Goal: Task Accomplishment & Management: Use online tool/utility

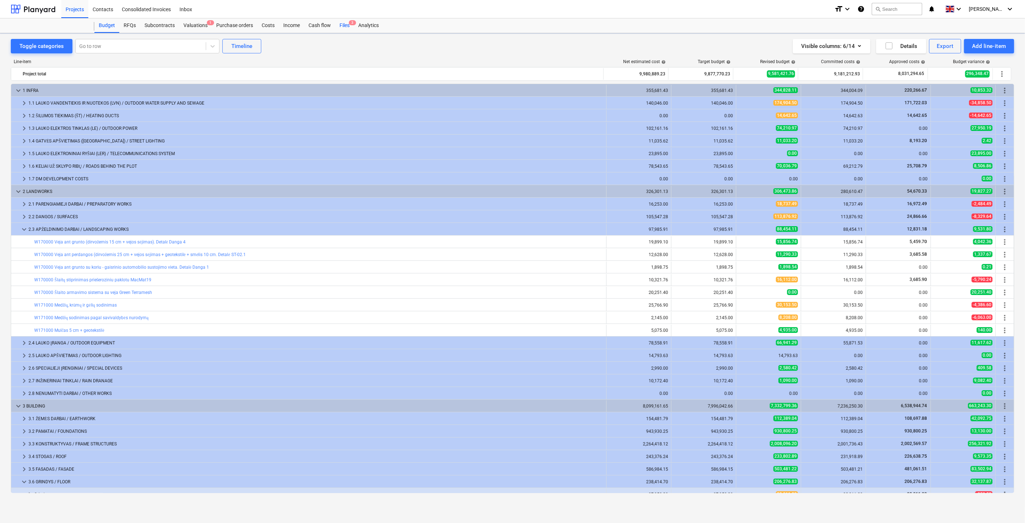
click at [345, 25] on div "Files 3" at bounding box center [344, 25] width 19 height 14
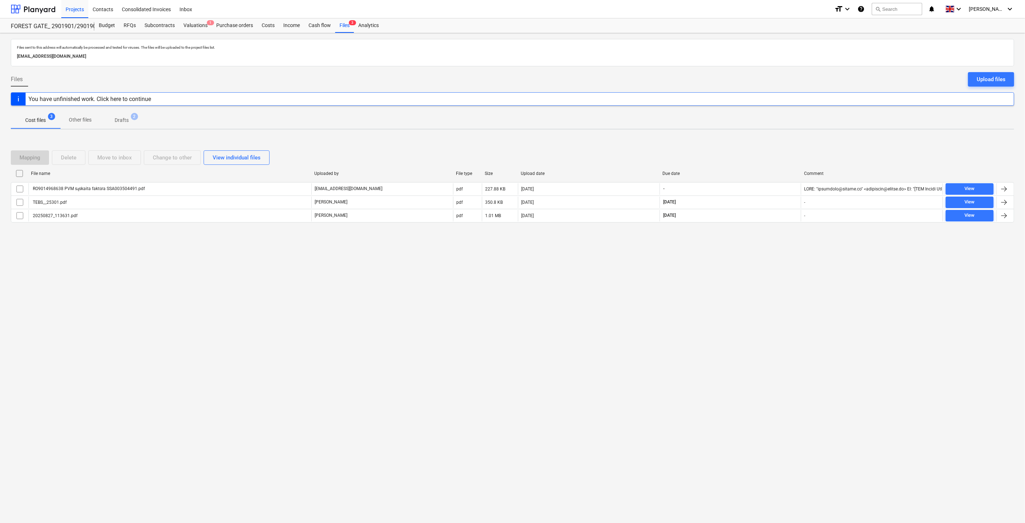
click at [686, 350] on div "Files sent to this address will automatically be processed and tested for virus…" at bounding box center [512, 277] width 1025 height 489
click at [693, 341] on div "Files sent to this address will automatically be processed and tested for virus…" at bounding box center [512, 277] width 1025 height 489
click at [745, 298] on div "Files sent to this address will automatically be processed and tested for virus…" at bounding box center [512, 277] width 1025 height 489
click at [756, 269] on div "Files sent to this address will automatically be processed and tested for virus…" at bounding box center [512, 277] width 1025 height 489
drag, startPoint x: 217, startPoint y: 301, endPoint x: 117, endPoint y: 26, distance: 292.2
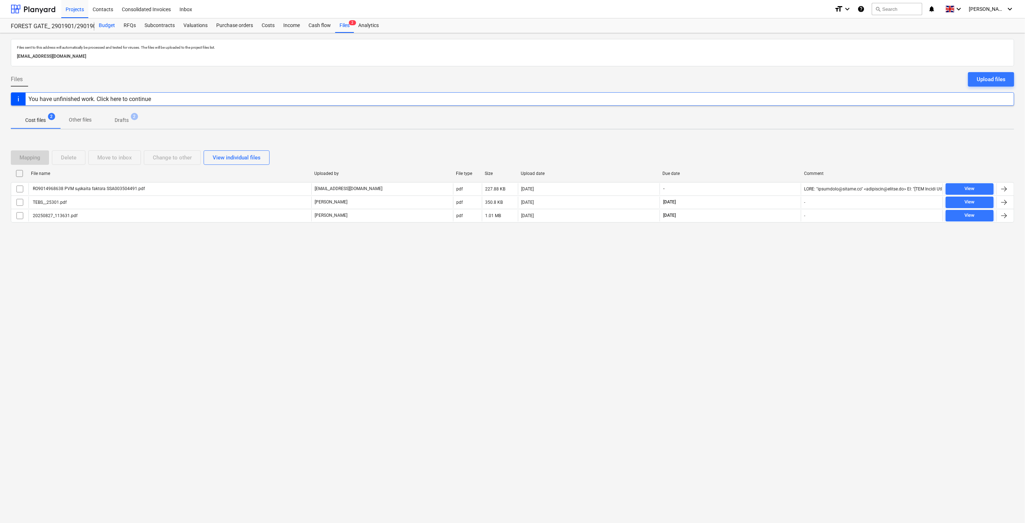
click at [217, 293] on div "Files sent to this address will automatically be processed and tested for virus…" at bounding box center [512, 277] width 1025 height 489
click at [47, 12] on div at bounding box center [33, 9] width 45 height 18
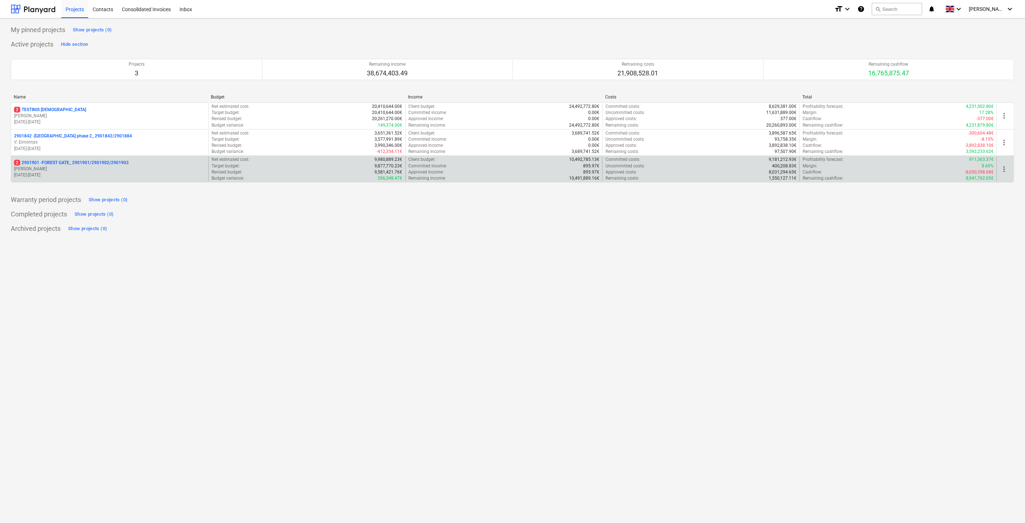
click at [88, 167] on p "[PERSON_NAME]" at bounding box center [109, 169] width 191 height 6
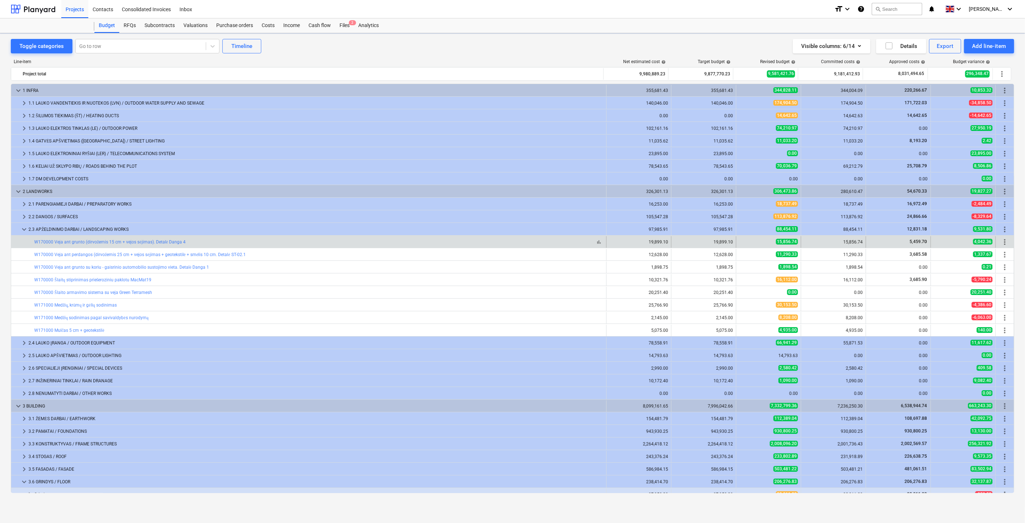
scroll to position [147, 0]
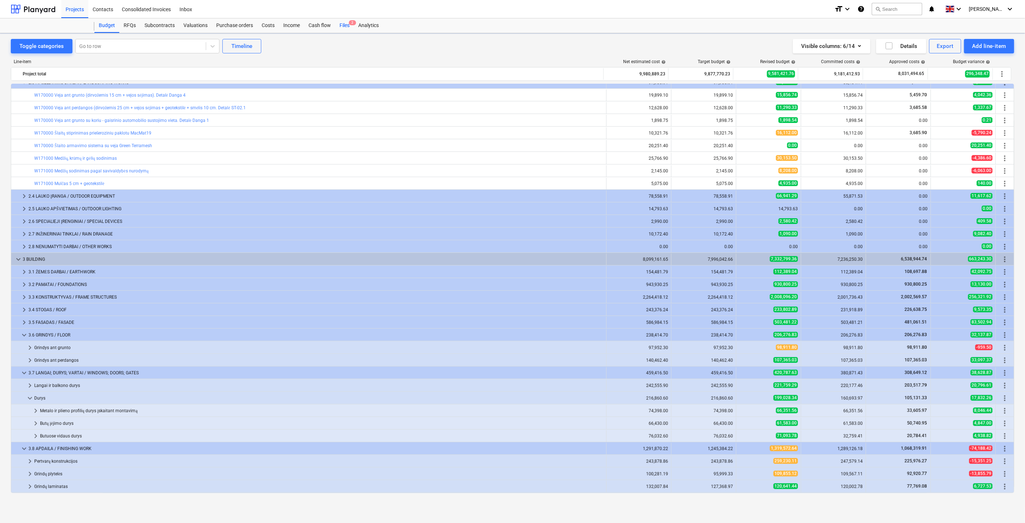
click at [340, 23] on div "Files 2" at bounding box center [344, 25] width 19 height 14
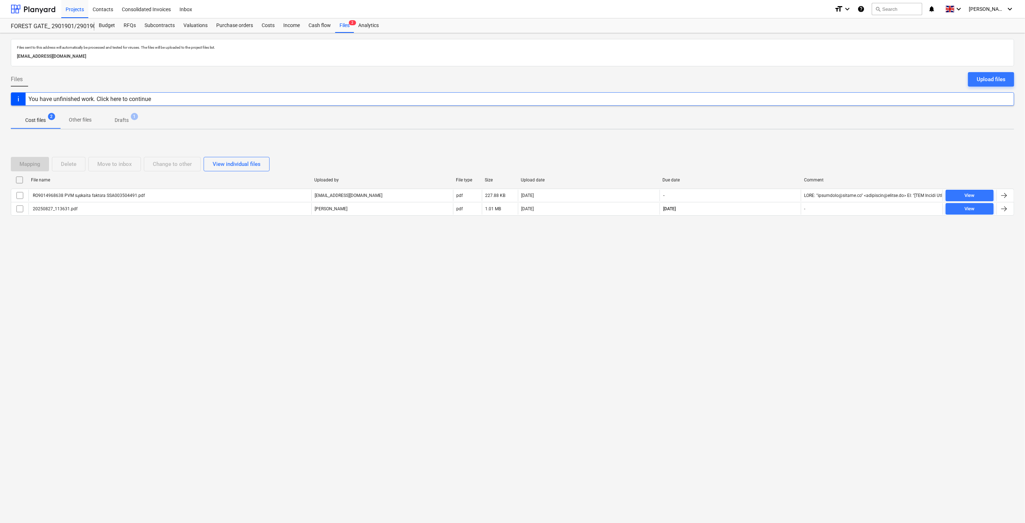
click at [740, 291] on div "Files sent to this address will automatically be processed and tested for virus…" at bounding box center [512, 277] width 1025 height 489
click at [746, 273] on div "Files sent to this address will automatically be processed and tested for virus…" at bounding box center [512, 277] width 1025 height 489
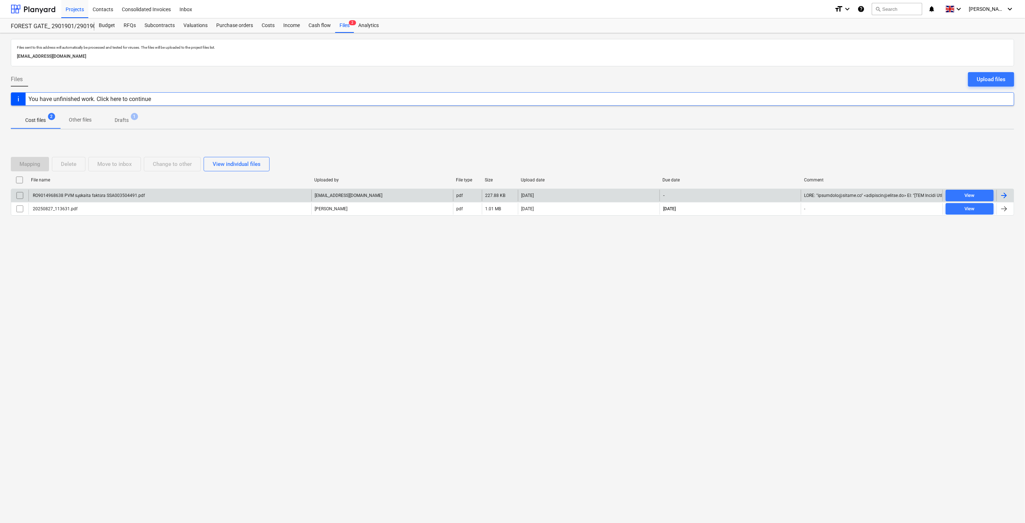
click at [196, 196] on div "RO9014968638 PVM sąskaita faktūra SSA003504491.pdf" at bounding box center [169, 196] width 283 height 12
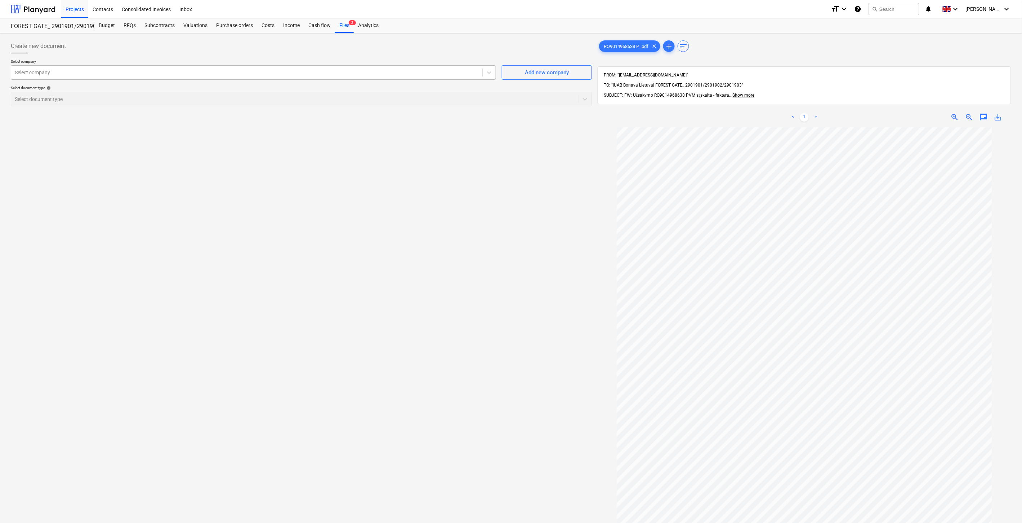
click at [210, 74] on div at bounding box center [247, 72] width 464 height 7
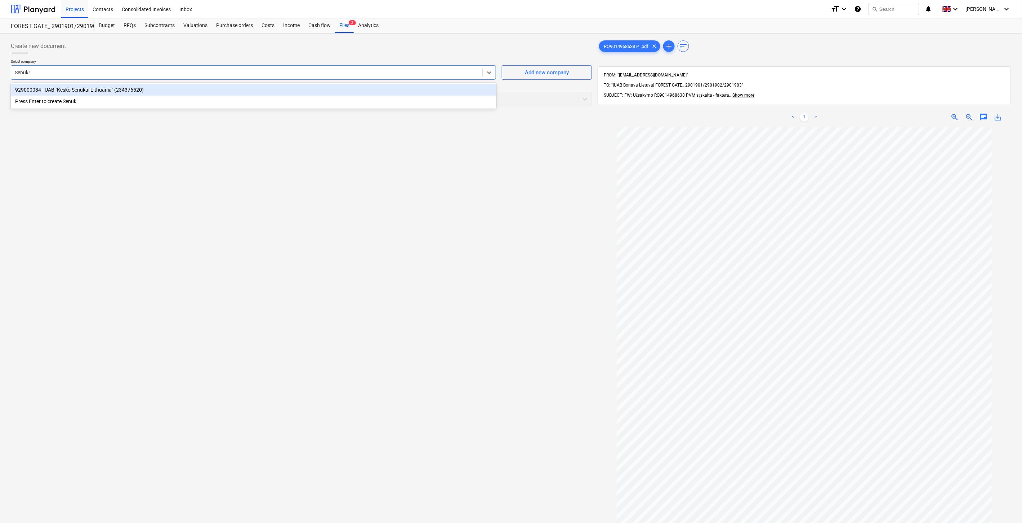
type input "Senukai"
click at [303, 90] on div "929000084 - UAB "Kesko Senukai Lithuania" (234376520)" at bounding box center [254, 90] width 486 height 12
click at [271, 102] on div at bounding box center [295, 99] width 560 height 7
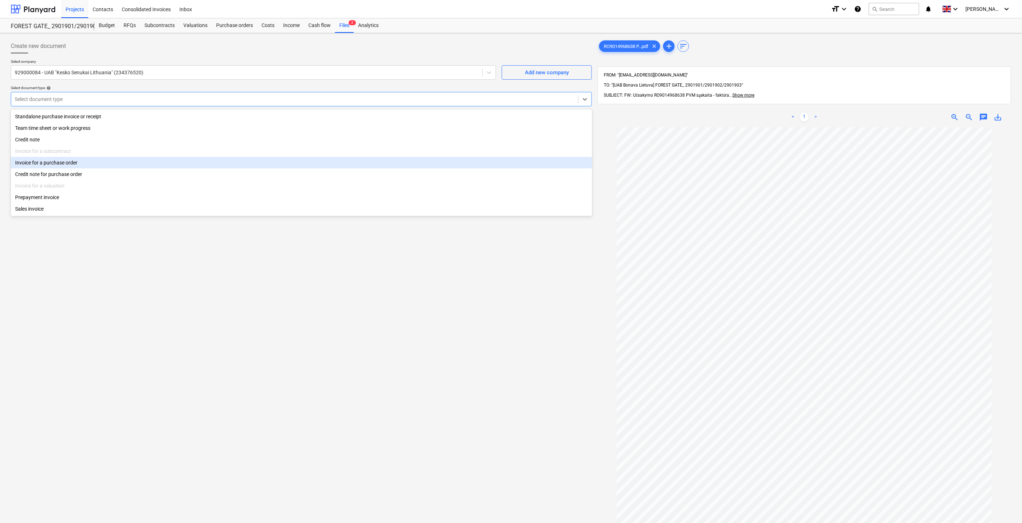
click at [121, 165] on div "Invoice for a purchase order" at bounding box center [302, 163] width 582 height 12
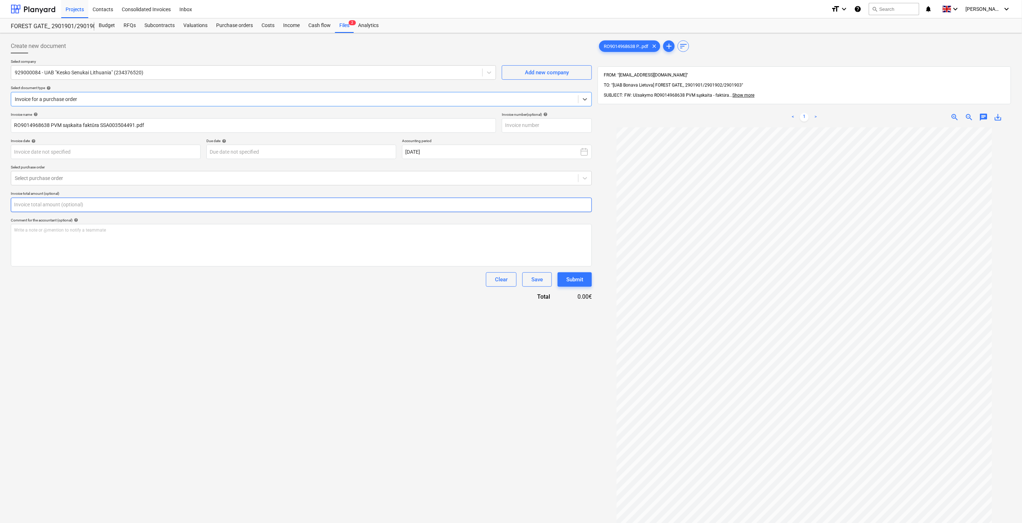
click at [95, 204] on input "text" at bounding box center [301, 205] width 581 height 14
type input "0.00"
click at [99, 174] on div at bounding box center [295, 177] width 560 height 7
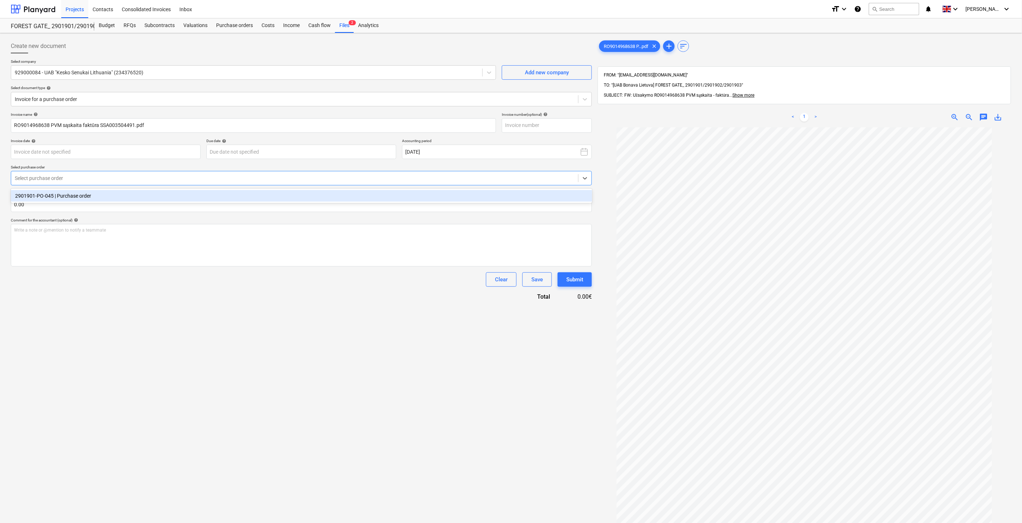
click at [96, 194] on div "2901901-PO-045 | Purchase order" at bounding box center [302, 196] width 582 height 12
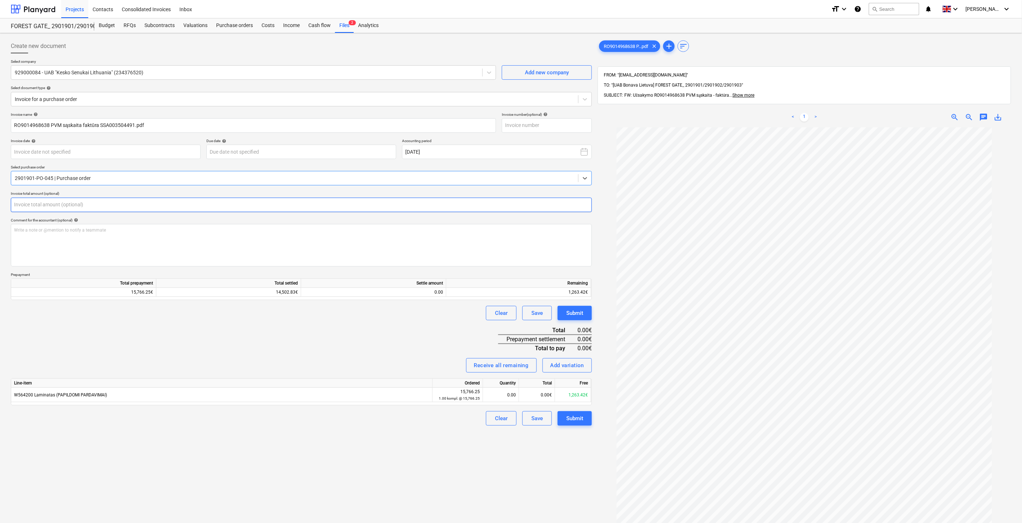
click at [96, 204] on input "text" at bounding box center [301, 205] width 581 height 14
paste input "1,263.42"
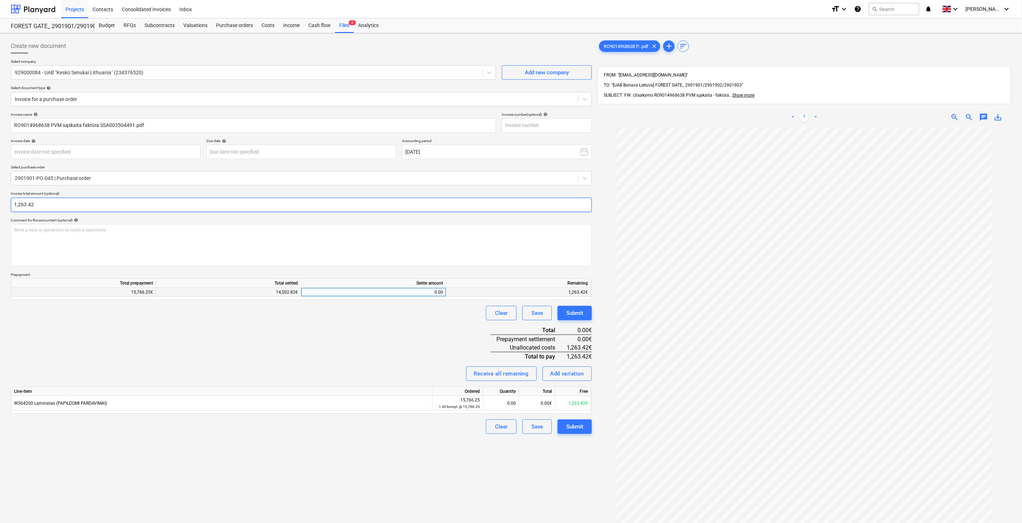
type input "1,263.42"
click at [361, 291] on div "0.00" at bounding box center [373, 292] width 139 height 9
type input "1,263.42"
click at [326, 327] on div "Invoice name help RO9014968638 PVM sąskaita faktūra SSA003504491.pdf Invoice nu…" at bounding box center [301, 273] width 581 height 322
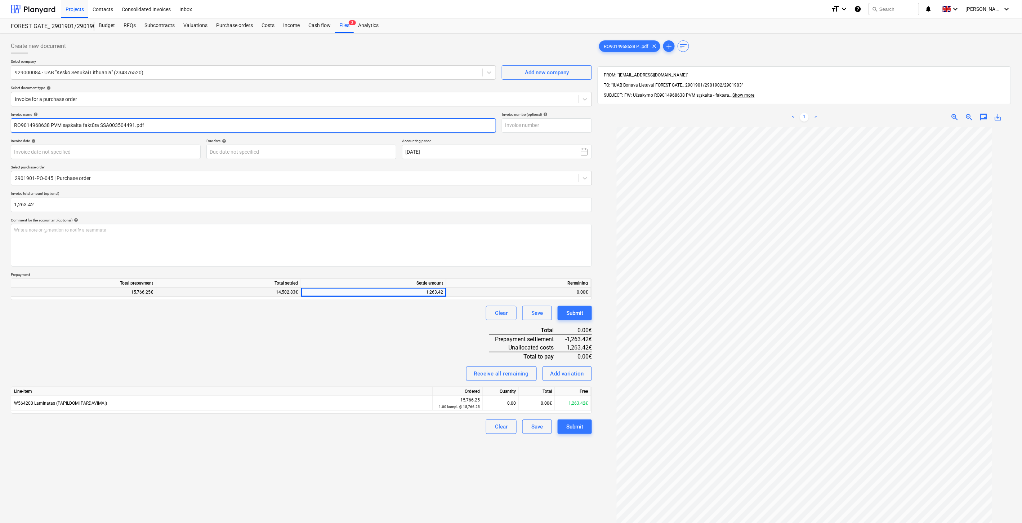
drag, startPoint x: 134, startPoint y: 124, endPoint x: 101, endPoint y: 128, distance: 33.0
click at [101, 128] on input "RO9014968638 PVM sąskaita faktūra SSA003504491.pdf" at bounding box center [253, 125] width 485 height 14
click at [135, 123] on input "RO9014968638 PVM sąskaita faktūra SSA003504491.pdf" at bounding box center [253, 125] width 485 height 14
drag, startPoint x: 134, startPoint y: 125, endPoint x: 100, endPoint y: 126, distance: 33.9
click at [100, 126] on input "RO9014968638 PVM sąskaita faktūra SSA003504491.pdf" at bounding box center [253, 125] width 485 height 14
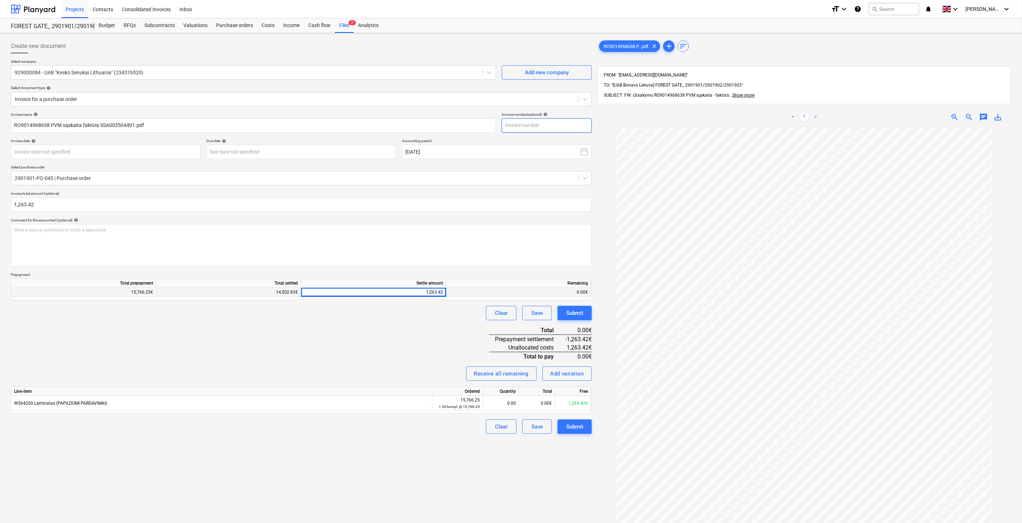
click at [550, 127] on input "text" at bounding box center [547, 125] width 90 height 14
paste input "SSA003504491"
type input "SSA003504491"
click at [116, 153] on body "Projects Contacts Consolidated Invoices Inbox format_size keyboard_arrow_down h…" at bounding box center [511, 261] width 1022 height 523
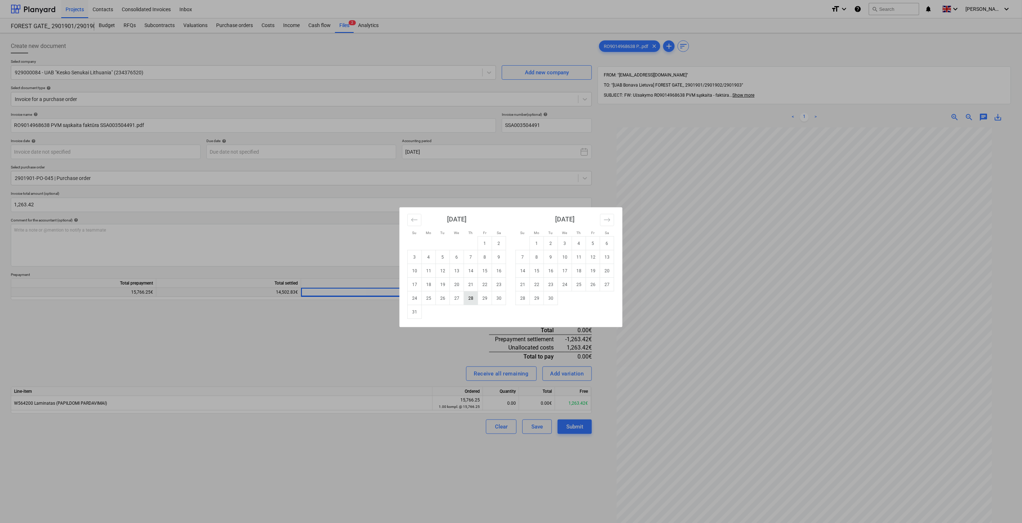
click at [473, 296] on td "28" at bounding box center [471, 298] width 14 height 14
type input "[DATE]"
click at [345, 148] on body "Projects Contacts Consolidated Invoices Inbox format_size keyboard_arrow_down h…" at bounding box center [511, 261] width 1022 height 523
click at [524, 297] on td "28" at bounding box center [523, 298] width 14 height 14
type input "[DATE]"
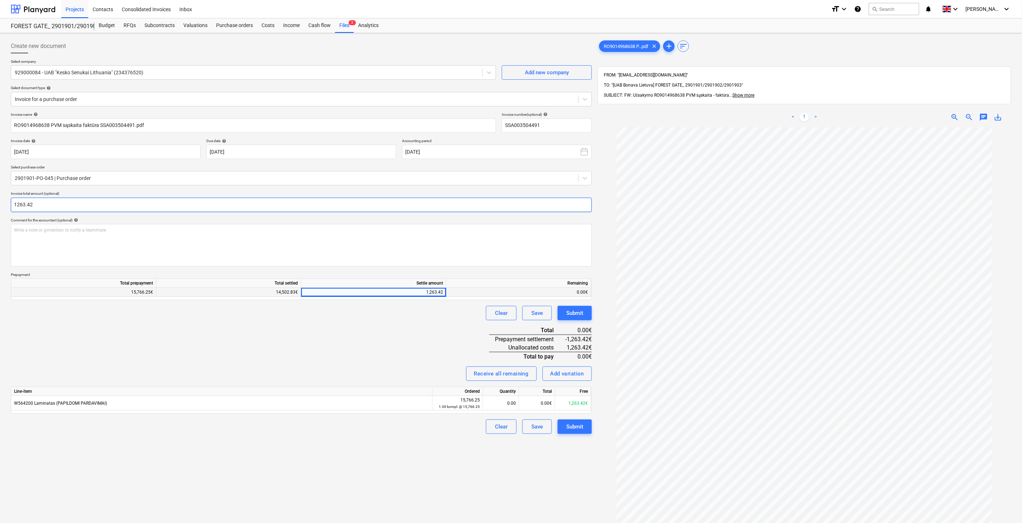
click at [17, 204] on input "1263.42" at bounding box center [301, 205] width 581 height 14
click at [103, 205] on input "1263.42" at bounding box center [301, 205] width 581 height 14
click at [114, 215] on div "Invoice name help RO9014968638 PVM sąskaita faktūra SSA003504491.pdf Invoice nu…" at bounding box center [301, 273] width 581 height 322
click at [376, 343] on div "Invoice name help RO9014968638 PVM sąskaita faktūra SSA003504491.pdf Invoice nu…" at bounding box center [301, 273] width 581 height 322
click at [383, 339] on div "Invoice name help RO9014968638 PVM sąskaita faktūra SSA003504491.pdf Invoice nu…" at bounding box center [301, 273] width 581 height 322
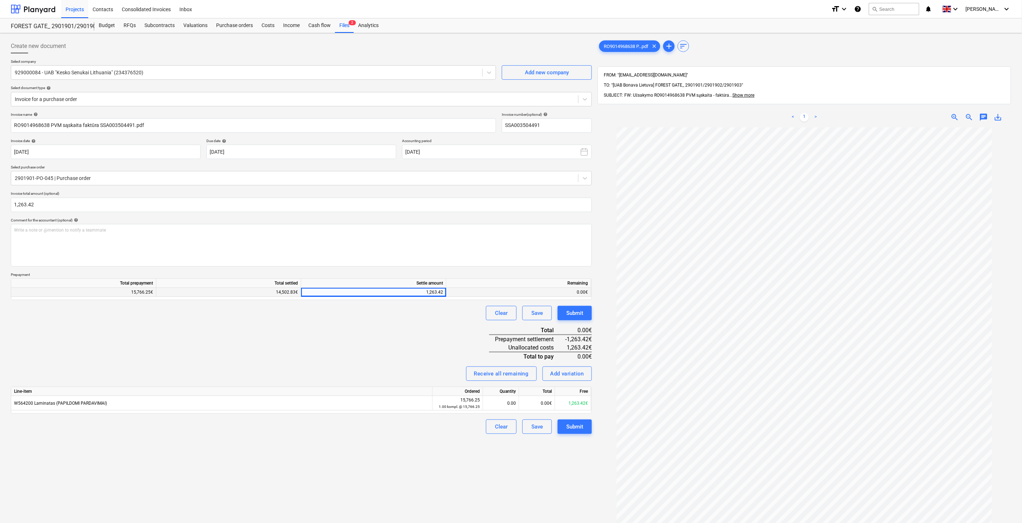
click at [399, 329] on div "Invoice name help RO9014968638 PVM sąskaita faktūra SSA003504491.pdf Invoice nu…" at bounding box center [301, 273] width 581 height 322
click at [414, 320] on div "Clear Save Submit" at bounding box center [301, 313] width 581 height 14
click at [250, 339] on div "Invoice name help RO9014968638 PVM sąskaita faktūra SSA003504491.pdf Invoice nu…" at bounding box center [301, 273] width 581 height 322
click at [293, 328] on div "Invoice name help RO9014968638 PVM sąskaita faktūra SSA003504491.pdf Invoice nu…" at bounding box center [301, 273] width 581 height 322
click at [124, 204] on input "1263.42" at bounding box center [301, 205] width 581 height 14
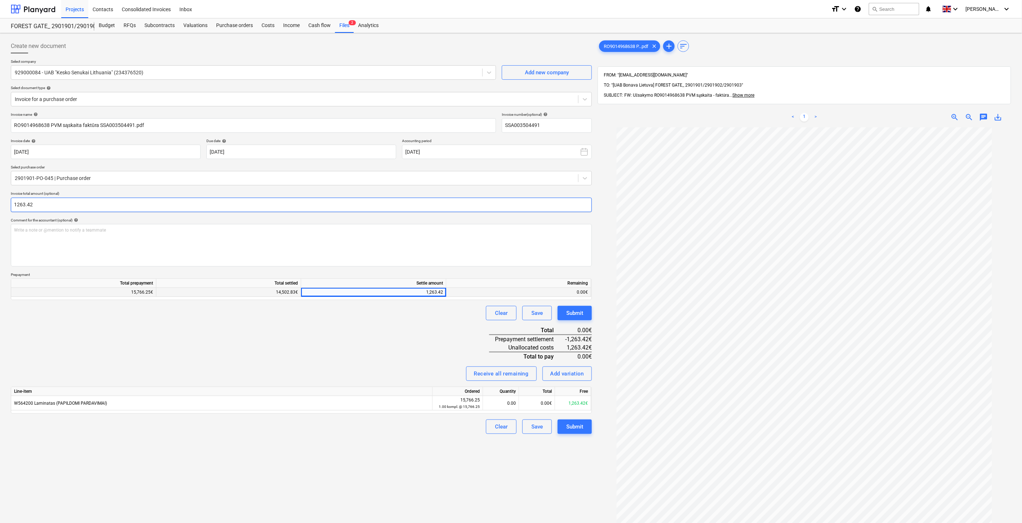
drag, startPoint x: 57, startPoint y: 206, endPoint x: 9, endPoint y: 205, distance: 47.9
click at [9, 205] on div "Create new document Select company 929000084 - UAB "Kesko Senukai [GEOGRAPHIC_D…" at bounding box center [301, 334] width 587 height 596
type input "2,309.26"
click at [233, 360] on div "Invoice name help RO9014968638 PVM sąskaita faktūra SSA003504491.pdf Invoice nu…" at bounding box center [301, 273] width 581 height 322
click at [298, 344] on div "Invoice name help RO9014968638 PVM sąskaita faktūra SSA003504491.pdf Invoice nu…" at bounding box center [301, 273] width 581 height 322
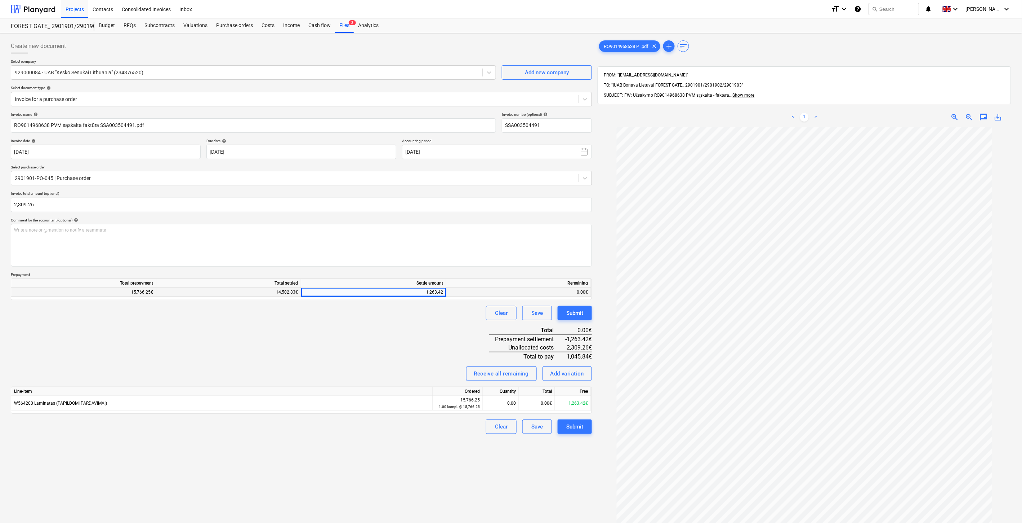
click at [315, 340] on div "Invoice name help RO9014968638 PVM sąskaita faktūra SSA003504491.pdf Invoice nu…" at bounding box center [301, 273] width 581 height 322
click at [351, 336] on div "Invoice name help RO9014968638 PVM sąskaita faktūra SSA003504491.pdf Invoice nu…" at bounding box center [301, 273] width 581 height 322
click at [367, 330] on div "Invoice name help RO9014968638 PVM sąskaita faktūra SSA003504491.pdf Invoice nu…" at bounding box center [301, 273] width 581 height 322
click at [385, 344] on div "Invoice name help RO9014968638 PVM sąskaita faktūra SSA003504491.pdf Invoice nu…" at bounding box center [301, 273] width 581 height 322
click at [398, 337] on div "Invoice name help RO9014968638 PVM sąskaita faktūra SSA003504491.pdf Invoice nu…" at bounding box center [301, 273] width 581 height 322
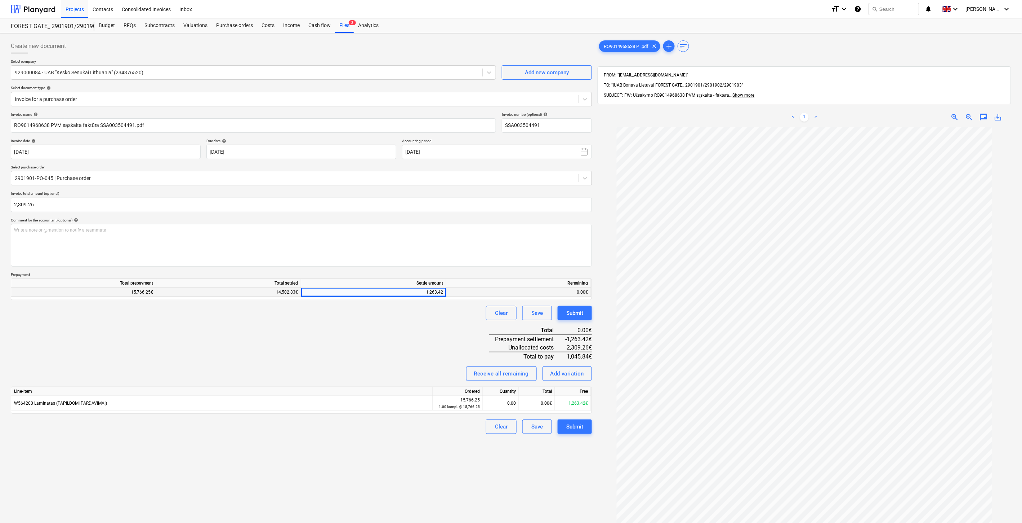
drag, startPoint x: 222, startPoint y: 351, endPoint x: 244, endPoint y: 339, distance: 24.5
click at [225, 351] on div "Invoice name help RO9014968638 PVM sąskaita faktūra SSA003504491.pdf Invoice nu…" at bounding box center [301, 273] width 581 height 322
drag, startPoint x: 244, startPoint y: 339, endPoint x: 15, endPoint y: 346, distance: 228.6
click at [243, 339] on div "Invoice name help RO9014968638 PVM sąskaita faktūra SSA003504491.pdf Invoice nu…" at bounding box center [301, 273] width 581 height 322
drag, startPoint x: 256, startPoint y: 359, endPoint x: 285, endPoint y: 347, distance: 31.2
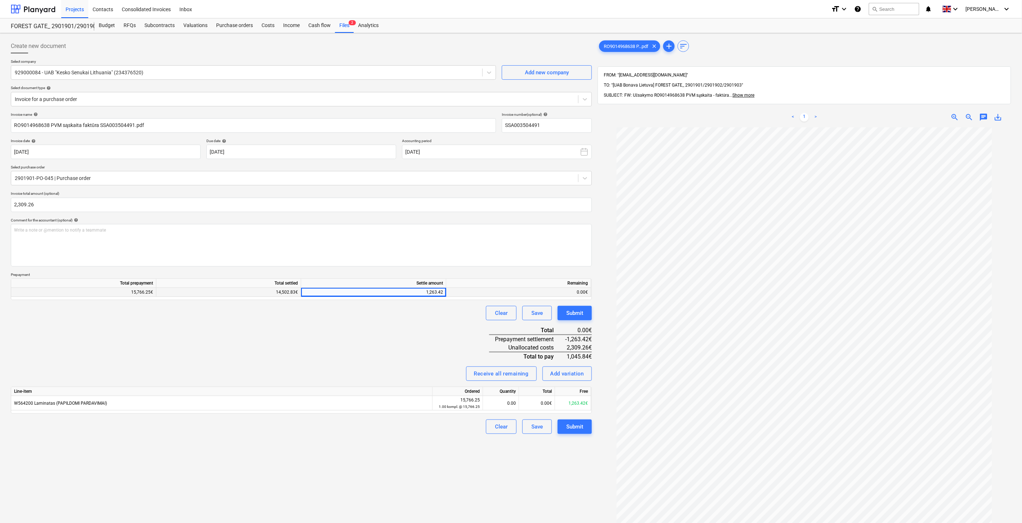
click at [256, 359] on div "Invoice name help RO9014968638 PVM sąskaita faktūra SSA003504491.pdf Invoice nu…" at bounding box center [301, 273] width 581 height 322
click at [304, 341] on div "Invoice name help RO9014968638 PVM sąskaita faktūra SSA003504491.pdf Invoice nu…" at bounding box center [301, 273] width 581 height 322
click at [534, 401] on div "0.00€" at bounding box center [537, 403] width 36 height 14
type input "1263.42"
click at [361, 346] on div "Invoice name help RO9014968638 PVM sąskaita faktūra SSA003504491.pdf Invoice nu…" at bounding box center [301, 273] width 581 height 322
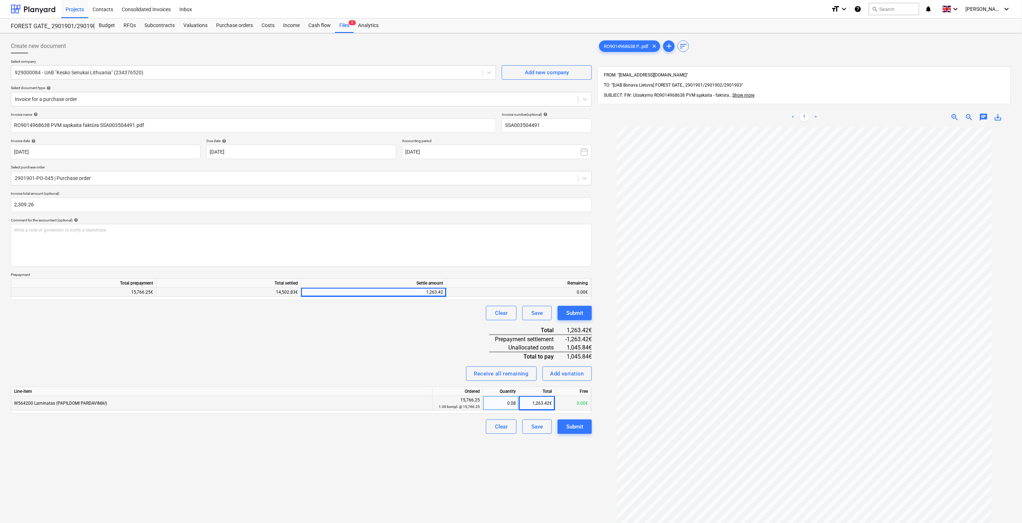
click at [398, 378] on div "Receive all remaining Add variation" at bounding box center [301, 373] width 581 height 14
click at [412, 349] on div "Invoice name help RO9014968638 PVM sąskaita faktūra SSA003504491.pdf Invoice nu…" at bounding box center [301, 273] width 581 height 322
click at [417, 338] on div "Invoice name help RO9014968638 PVM sąskaita faktūra SSA003504491.pdf Invoice nu…" at bounding box center [301, 273] width 581 height 322
click at [426, 324] on div "Invoice name help RO9014968638 PVM sąskaita faktūra SSA003504491.pdf Invoice nu…" at bounding box center [301, 273] width 581 height 322
click at [327, 361] on div "Invoice name help RO9014968638 PVM sąskaita faktūra SSA003504491.pdf Invoice nu…" at bounding box center [301, 273] width 581 height 322
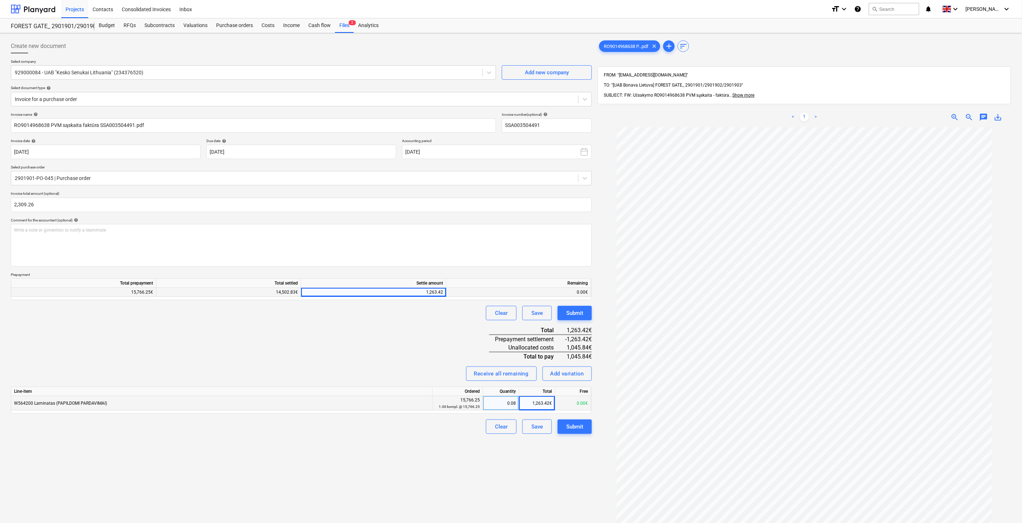
click at [345, 356] on div "Invoice name help RO9014968638 PVM sąskaita faktūra SSA003504491.pdf Invoice nu…" at bounding box center [301, 273] width 581 height 322
click at [404, 329] on div "Invoice name help RO9014968638 PVM sąskaita faktūra SSA003504491.pdf Invoice nu…" at bounding box center [301, 273] width 581 height 322
click at [419, 316] on div "Clear Save Submit" at bounding box center [301, 313] width 581 height 14
click at [542, 431] on div "Save" at bounding box center [538, 426] width 12 height 9
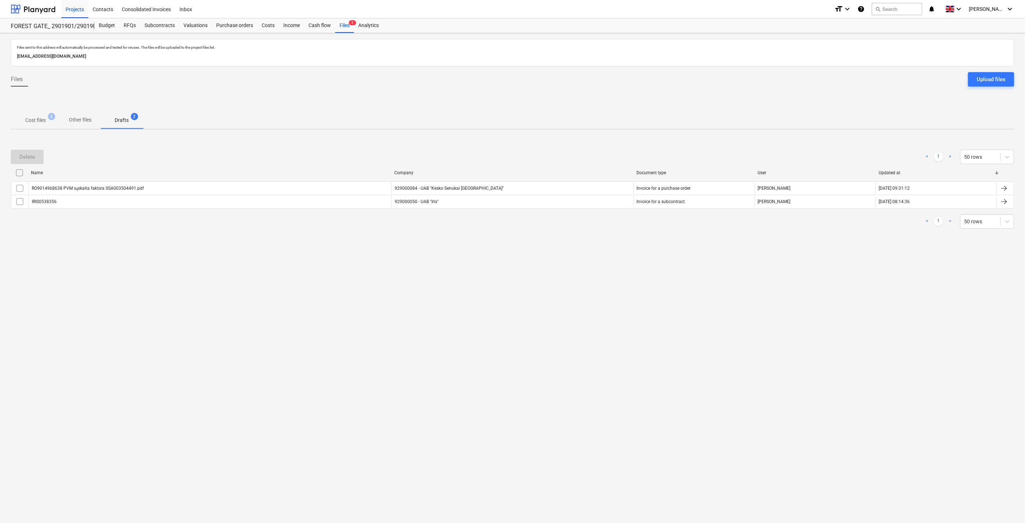
click at [541, 315] on div "Files sent to this address will automatically be processed and tested for virus…" at bounding box center [512, 277] width 1025 height 489
click at [570, 293] on div "Files sent to this address will automatically be processed and tested for virus…" at bounding box center [512, 277] width 1025 height 489
drag, startPoint x: 579, startPoint y: 281, endPoint x: 594, endPoint y: 265, distance: 22.4
click at [580, 280] on div "Files sent to this address will automatically be processed and tested for virus…" at bounding box center [512, 277] width 1025 height 489
click at [594, 265] on div "Files sent to this address will automatically be processed and tested for virus…" at bounding box center [512, 277] width 1025 height 489
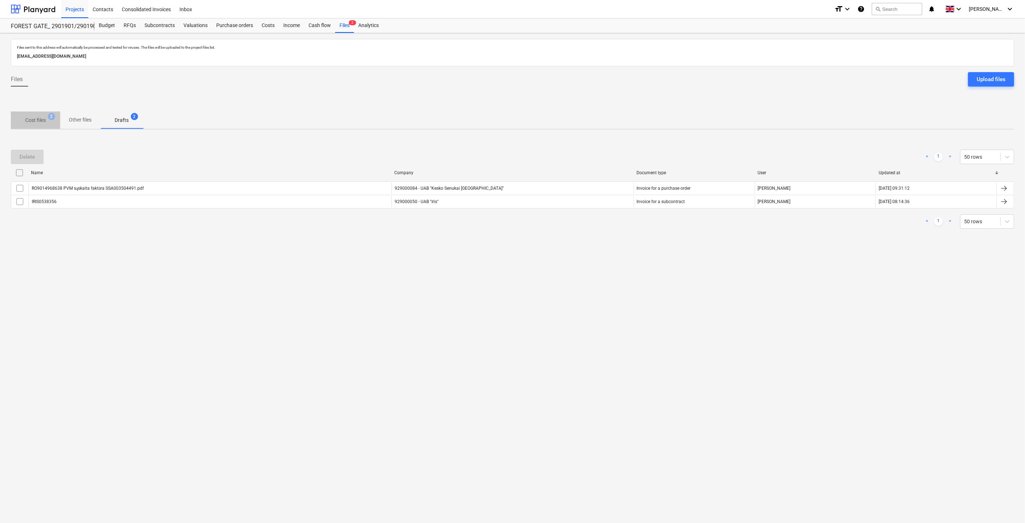
click at [49, 122] on span "Cost files 2" at bounding box center [35, 120] width 32 height 8
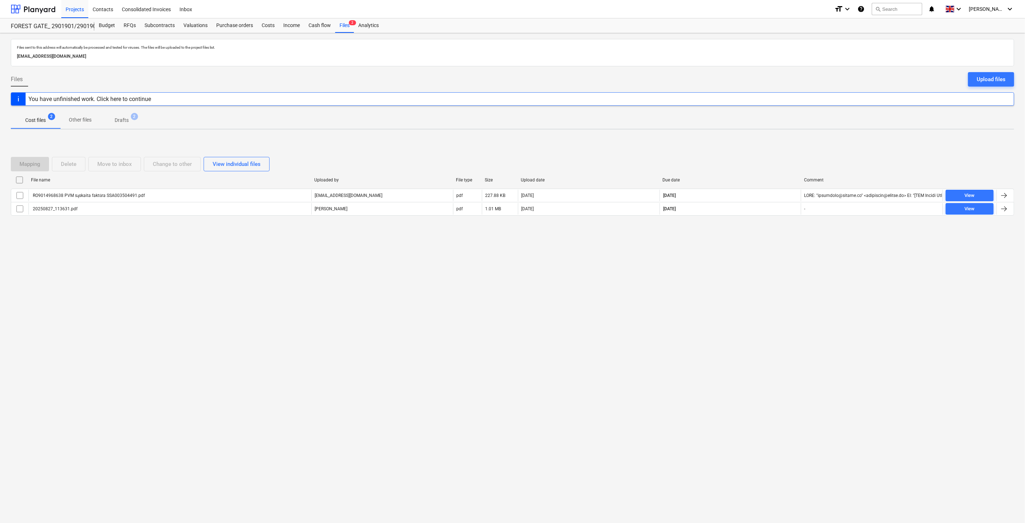
drag, startPoint x: 745, startPoint y: 287, endPoint x: 763, endPoint y: 260, distance: 32.5
click at [750, 278] on div "Files sent to this address will automatically be processed and tested for virus…" at bounding box center [512, 277] width 1025 height 489
click at [763, 260] on div "Files sent to this address will automatically be processed and tested for virus…" at bounding box center [512, 277] width 1025 height 489
click at [719, 276] on div "Files sent to this address will automatically be processed and tested for virus…" at bounding box center [512, 277] width 1025 height 489
click at [743, 259] on div "Files sent to this address will automatically be processed and tested for virus…" at bounding box center [512, 277] width 1025 height 489
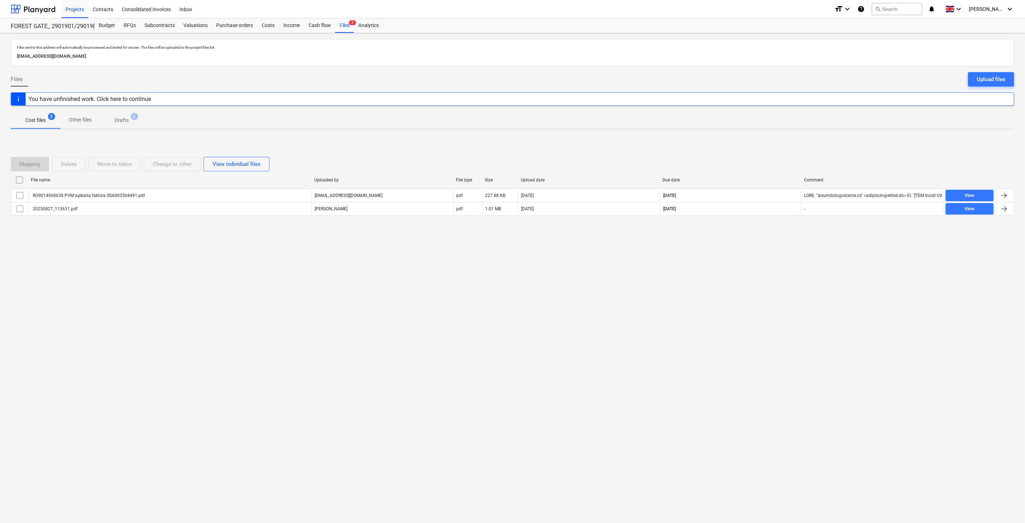
click at [761, 247] on div "Files sent to this address will automatically be processed and tested for virus…" at bounding box center [512, 277] width 1025 height 489
click at [775, 236] on div "Mapping Delete Move to inbox Change to other View individual files File name Up…" at bounding box center [512, 189] width 1003 height 108
drag, startPoint x: 746, startPoint y: 262, endPoint x: 770, endPoint y: 230, distance: 39.6
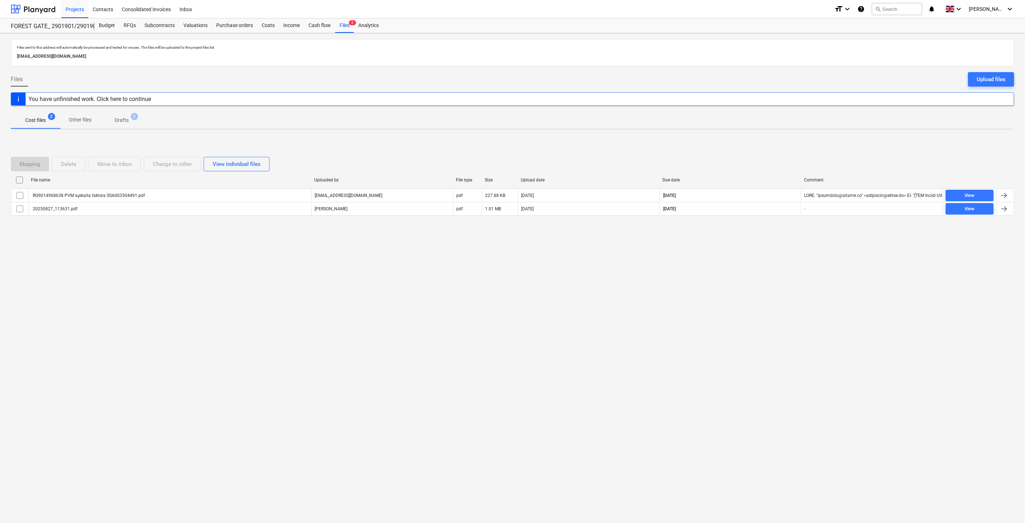
click at [756, 247] on div "Files sent to this address will automatically be processed and tested for virus…" at bounding box center [512, 277] width 1025 height 489
click at [771, 228] on div "Mapping Delete Move to inbox Change to other View individual files File name Up…" at bounding box center [512, 189] width 1003 height 82
drag, startPoint x: 744, startPoint y: 259, endPoint x: 760, endPoint y: 240, distance: 25.4
click at [744, 258] on div "Files sent to this address will automatically be processed and tested for virus…" at bounding box center [512, 277] width 1025 height 489
click at [760, 240] on div "Mapping Delete Move to inbox Change to other View individual files File name Up…" at bounding box center [512, 189] width 1003 height 108
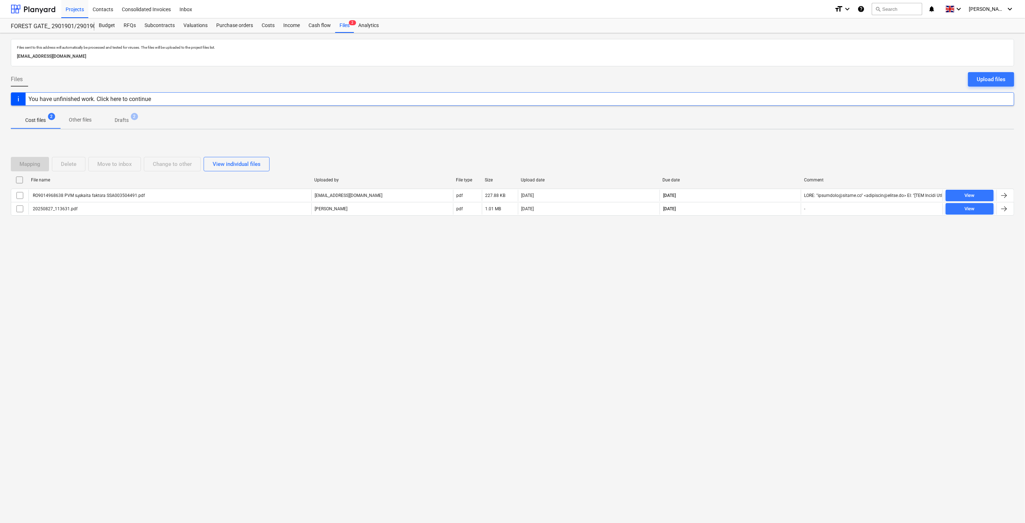
drag, startPoint x: 743, startPoint y: 254, endPoint x: 759, endPoint y: 243, distance: 19.5
click at [744, 253] on div "Files sent to this address will automatically be processed and tested for virus…" at bounding box center [512, 277] width 1025 height 489
click at [759, 243] on div "Mapping Delete Move to inbox Change to other View individual files File name Up…" at bounding box center [512, 189] width 1003 height 108
click at [768, 237] on div "Mapping Delete Move to inbox Change to other View individual files File name Up…" at bounding box center [512, 189] width 1003 height 108
click at [790, 221] on div at bounding box center [512, 221] width 1003 height 6
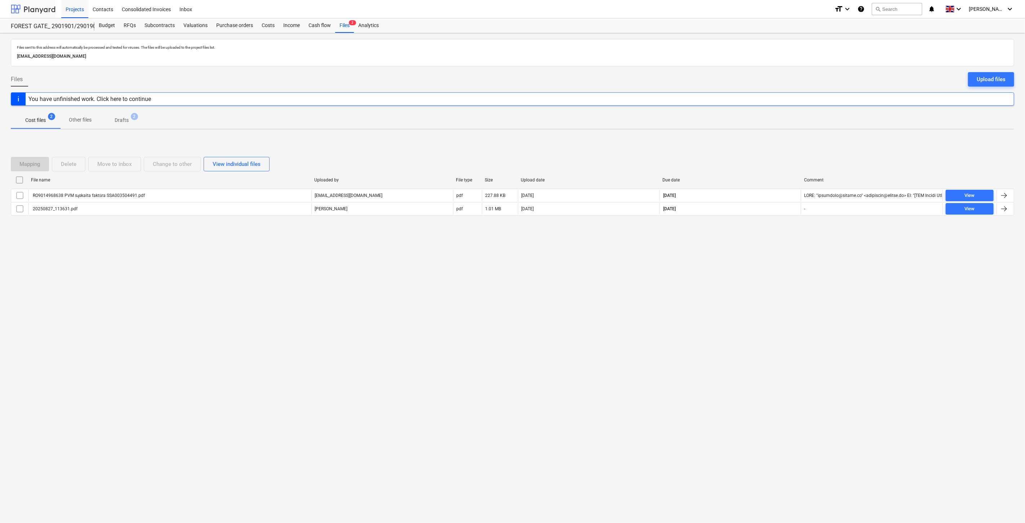
click at [44, 9] on div at bounding box center [33, 9] width 45 height 18
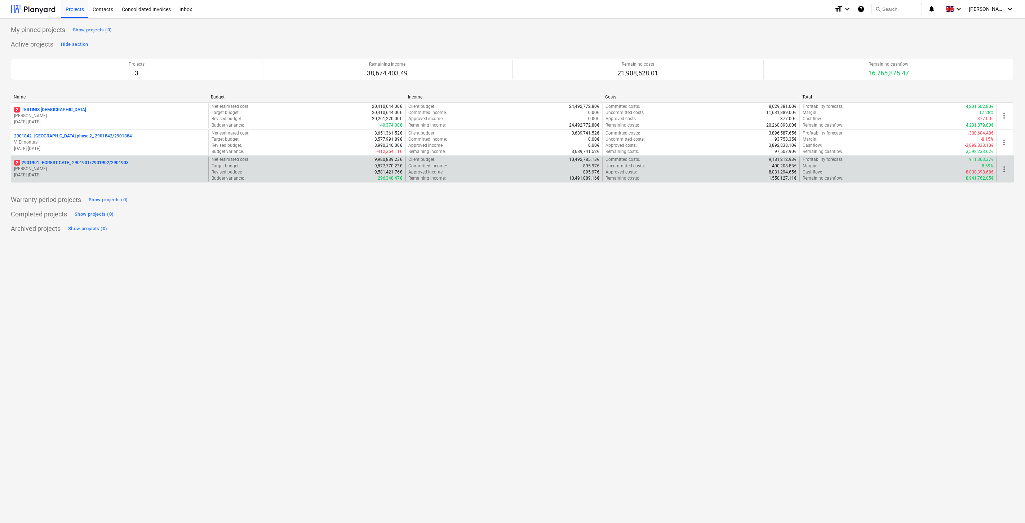
click at [112, 171] on p "[PERSON_NAME]" at bounding box center [109, 169] width 191 height 6
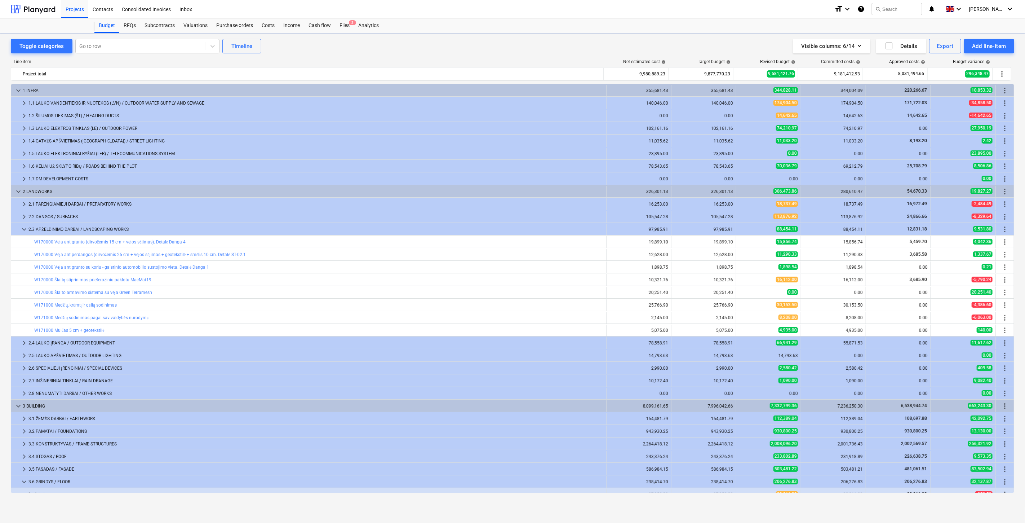
scroll to position [147, 0]
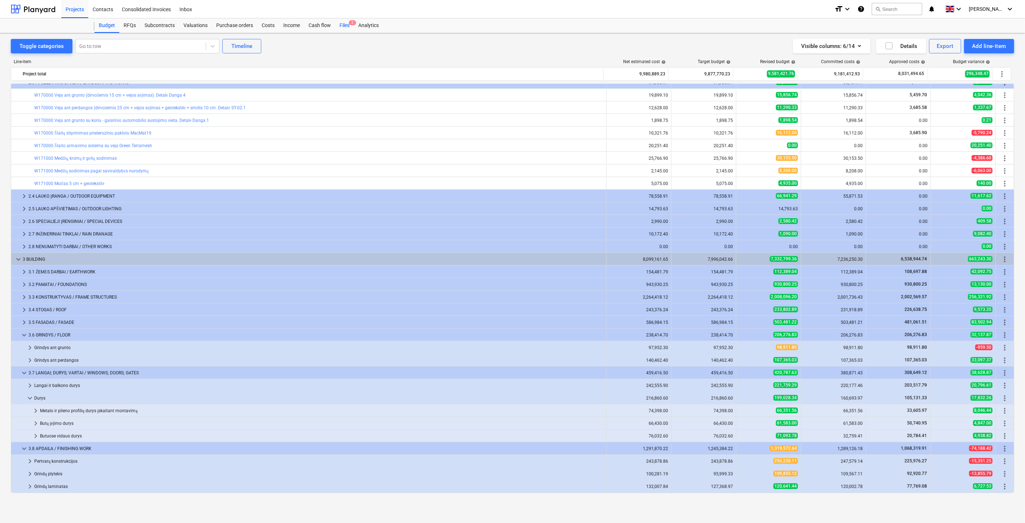
click at [343, 26] on div "Files 2" at bounding box center [344, 25] width 19 height 14
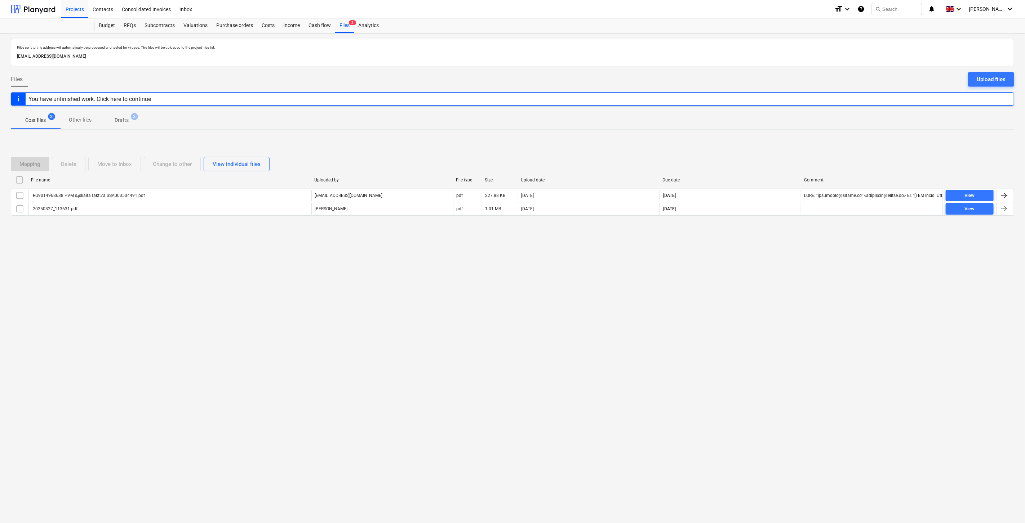
click at [742, 322] on div "Files sent to this address will automatically be processed and tested for virus…" at bounding box center [512, 277] width 1025 height 489
click at [750, 288] on div "Files sent to this address will automatically be processed and tested for virus…" at bounding box center [512, 277] width 1025 height 489
drag, startPoint x: 758, startPoint y: 274, endPoint x: 770, endPoint y: 257, distance: 21.5
click at [760, 269] on div "Files sent to this address will automatically be processed and tested for virus…" at bounding box center [512, 277] width 1025 height 489
click at [772, 254] on div "Files sent to this address will automatically be processed and tested for virus…" at bounding box center [512, 277] width 1025 height 489
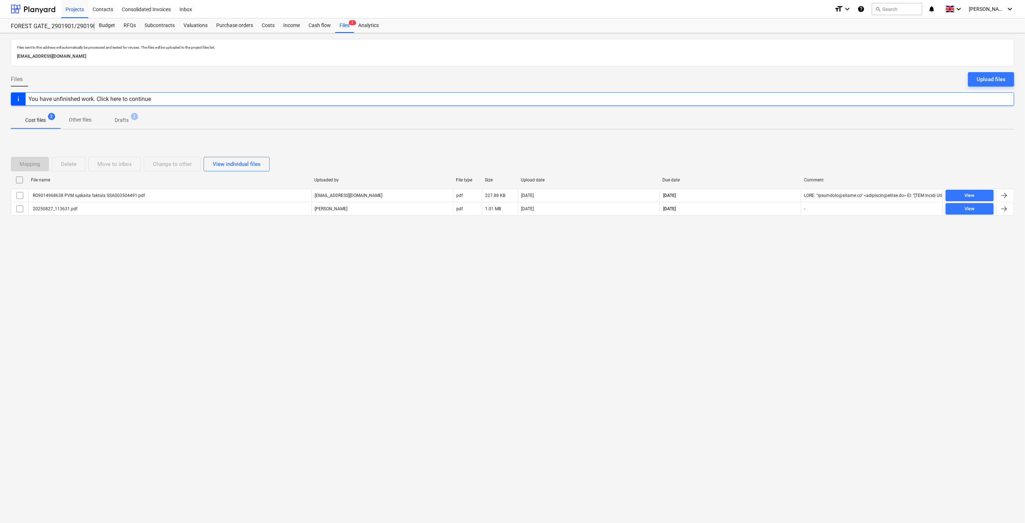
click at [740, 272] on div "Files sent to this address will automatically be processed and tested for virus…" at bounding box center [512, 277] width 1025 height 489
click at [748, 261] on div "Files sent to this address will automatically be processed and tested for virus…" at bounding box center [512, 277] width 1025 height 489
drag, startPoint x: 771, startPoint y: 243, endPoint x: 780, endPoint y: 232, distance: 14.5
click at [772, 240] on div "Mapping Delete Move to inbox Change to other View individual files File name Up…" at bounding box center [512, 189] width 1003 height 108
click at [780, 232] on div "Mapping Delete Move to inbox Change to other View individual files File name Up…" at bounding box center [512, 189] width 1003 height 108
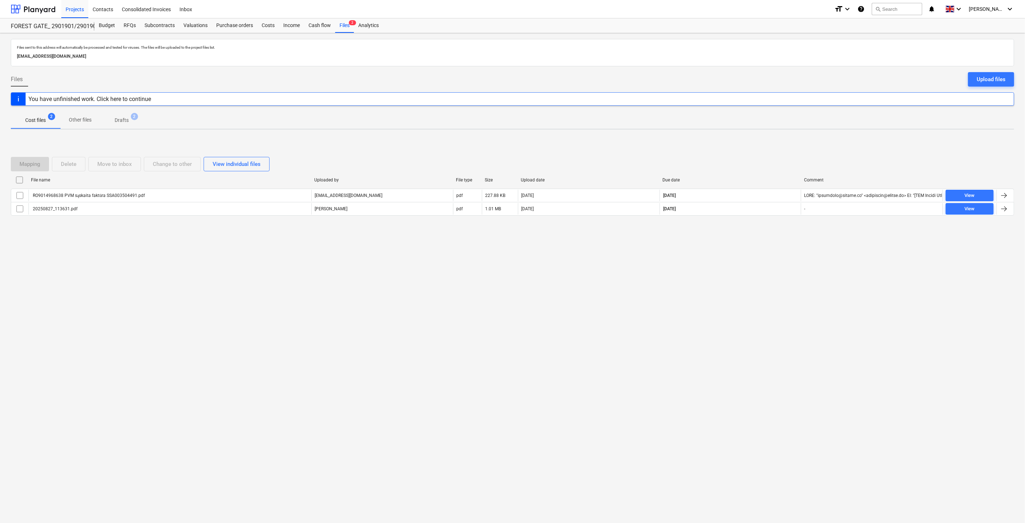
click at [758, 272] on div "Files sent to this address will automatically be processed and tested for virus…" at bounding box center [512, 277] width 1025 height 489
click at [762, 262] on div "Files sent to this address will automatically be processed and tested for virus…" at bounding box center [512, 277] width 1025 height 489
click at [765, 253] on div "Files sent to this address will automatically be processed and tested for virus…" at bounding box center [512, 277] width 1025 height 489
click at [775, 239] on div "Mapping Delete Move to inbox Change to other View individual files File name Up…" at bounding box center [512, 189] width 1003 height 108
drag, startPoint x: 749, startPoint y: 276, endPoint x: 759, endPoint y: 265, distance: 14.3
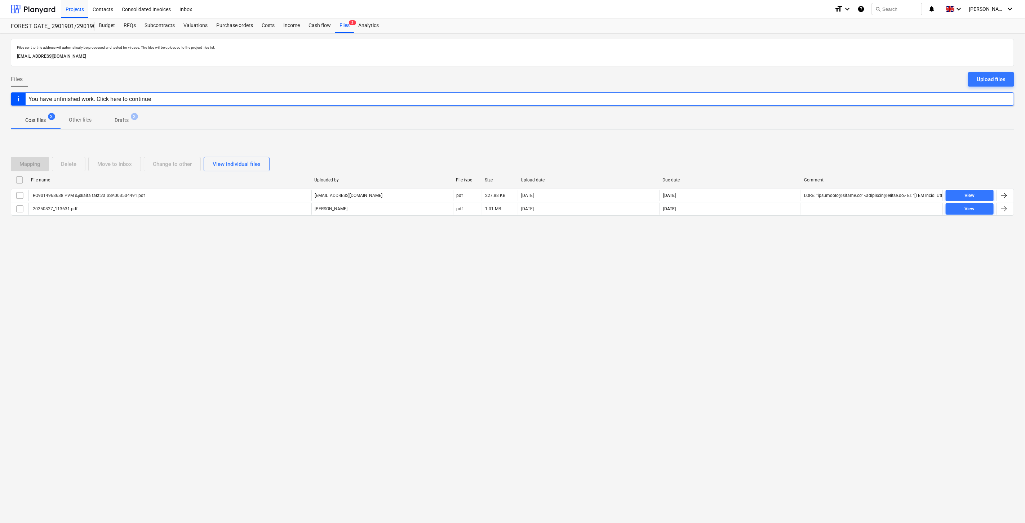
click at [750, 274] on div "Files sent to this address will automatically be processed and tested for virus…" at bounding box center [512, 277] width 1025 height 489
drag, startPoint x: 759, startPoint y: 265, endPoint x: 445, endPoint y: 286, distance: 313.9
click at [750, 265] on div "Files sent to this address will automatically be processed and tested for virus…" at bounding box center [512, 277] width 1025 height 489
drag, startPoint x: 761, startPoint y: 247, endPoint x: 778, endPoint y: 235, distance: 20.2
click at [762, 246] on div "Files sent to this address will automatically be processed and tested for virus…" at bounding box center [512, 277] width 1025 height 489
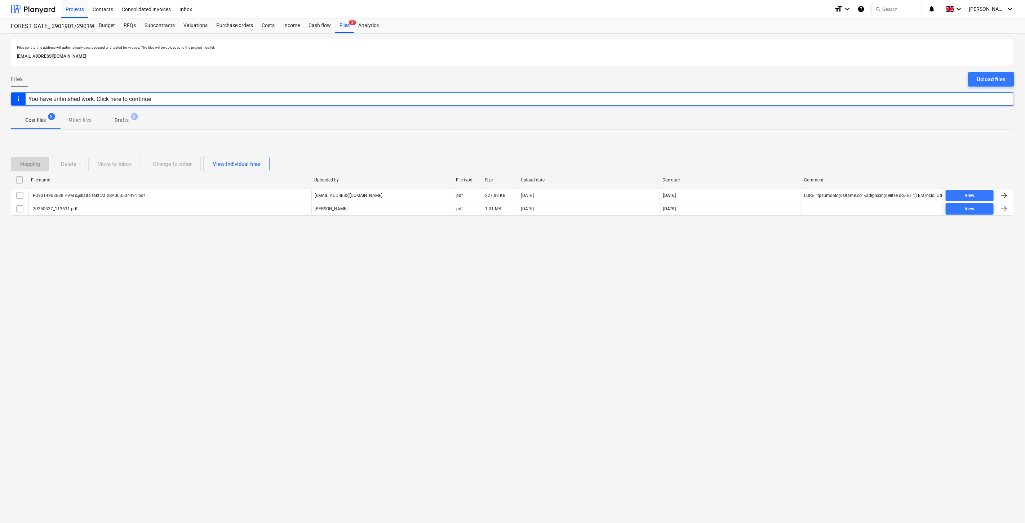
click at [778, 235] on div "Mapping Delete Move to inbox Change to other View individual files File name Up…" at bounding box center [512, 189] width 1003 height 108
click at [725, 286] on div "Files sent to this address will automatically be processed and tested for virus…" at bounding box center [512, 277] width 1025 height 489
click at [737, 274] on div "Files sent to this address will automatically be processed and tested for virus…" at bounding box center [512, 277] width 1025 height 489
click at [37, 8] on div at bounding box center [33, 9] width 45 height 18
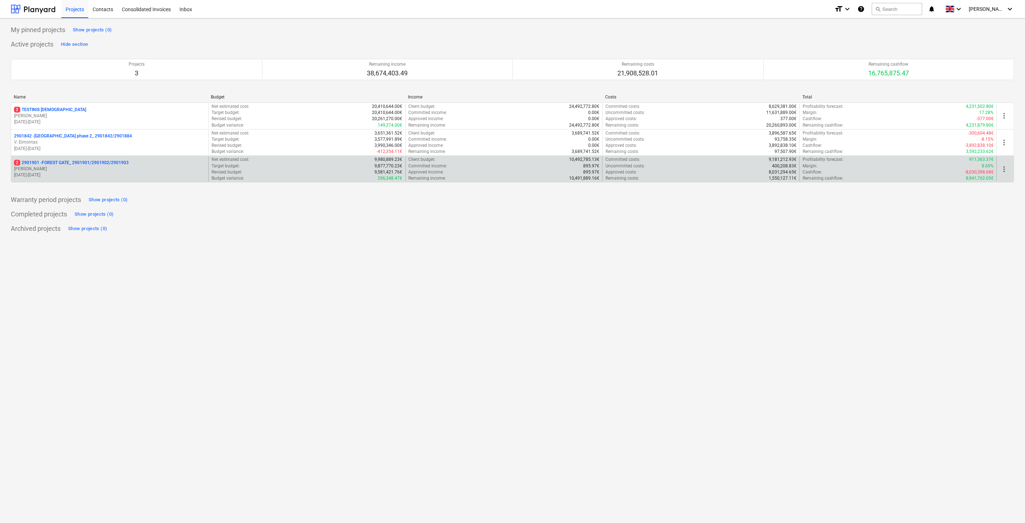
click at [67, 168] on p "[PERSON_NAME]" at bounding box center [109, 169] width 191 height 6
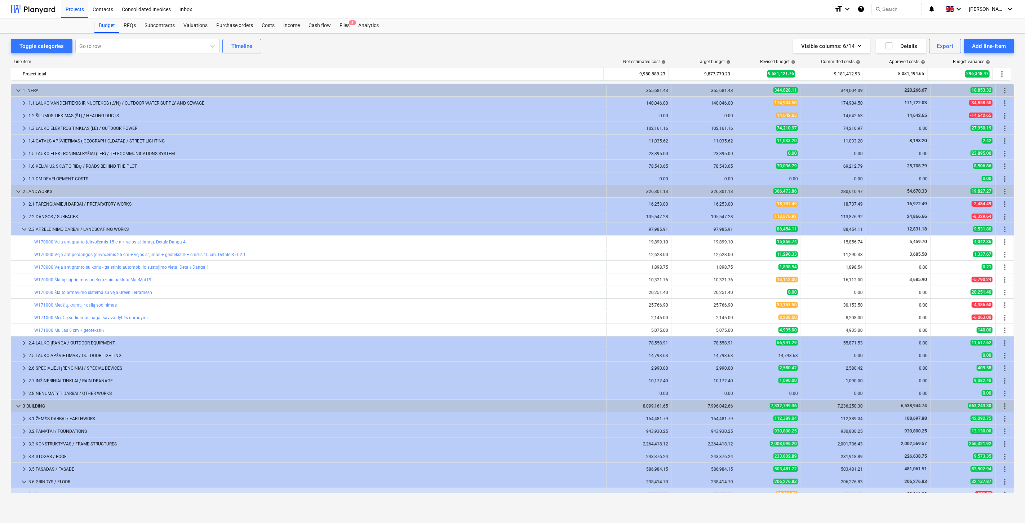
scroll to position [147, 0]
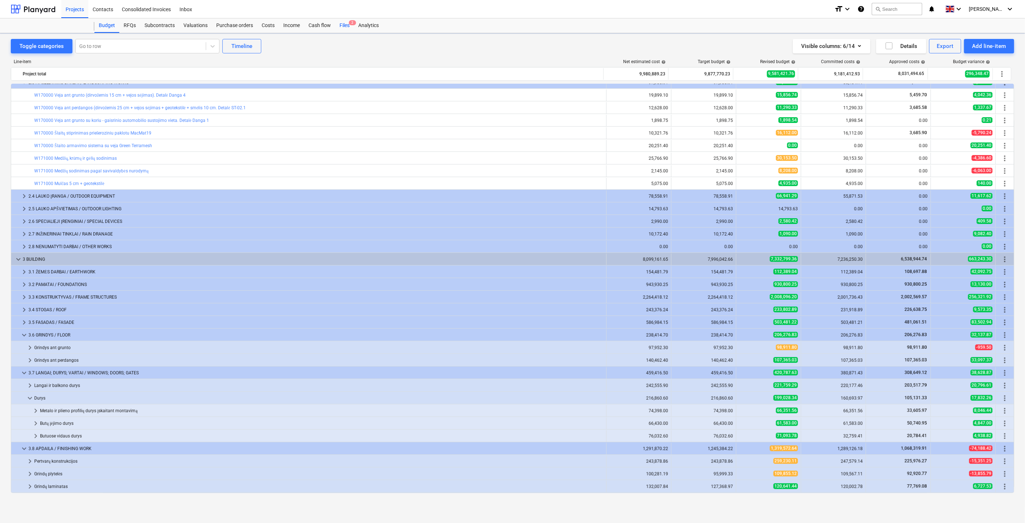
click at [350, 25] on span "2" at bounding box center [352, 22] width 7 height 5
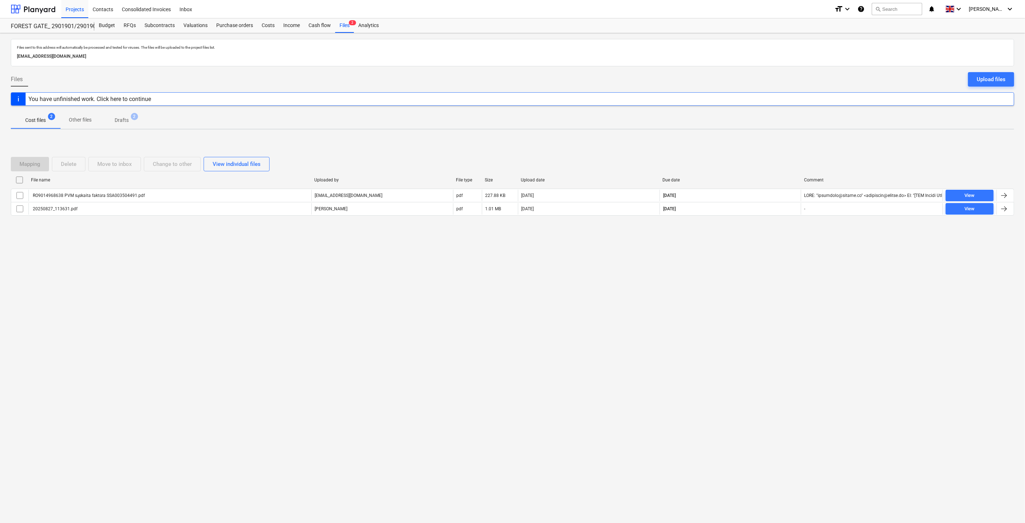
drag, startPoint x: 741, startPoint y: 302, endPoint x: 751, endPoint y: 278, distance: 25.9
click at [743, 297] on div "Files sent to this address will automatically be processed and tested for virus…" at bounding box center [512, 277] width 1025 height 489
click at [754, 271] on div "Files sent to this address will automatically be processed and tested for virus…" at bounding box center [512, 277] width 1025 height 489
click at [729, 272] on div "Files sent to this address will automatically be processed and tested for virus…" at bounding box center [512, 277] width 1025 height 489
click at [765, 251] on div "Files sent to this address will automatically be processed and tested for virus…" at bounding box center [512, 277] width 1025 height 489
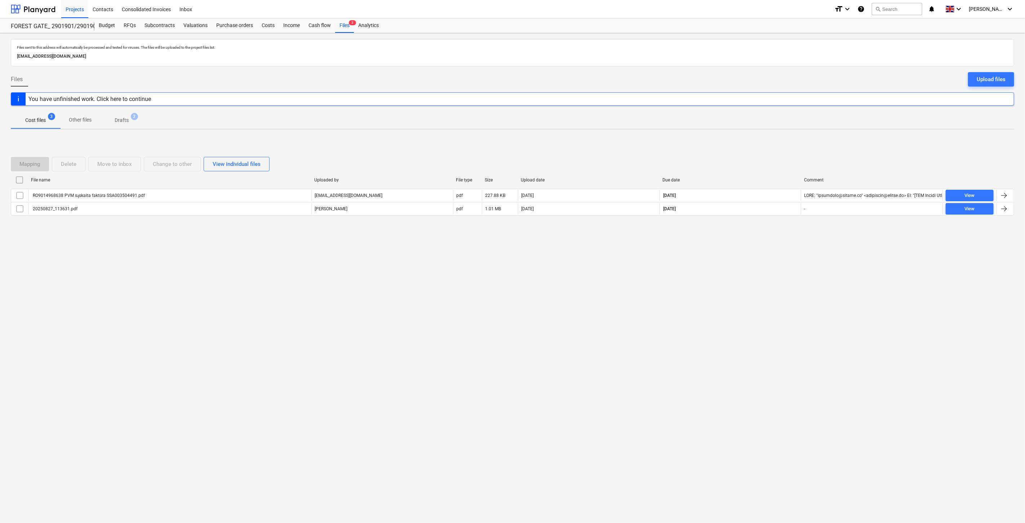
click at [737, 348] on div "Files sent to this address will automatically be processed and tested for virus…" at bounding box center [512, 277] width 1025 height 489
click at [761, 319] on div "Files sent to this address will automatically be processed and tested for virus…" at bounding box center [512, 277] width 1025 height 489
click at [37, 10] on div at bounding box center [33, 9] width 45 height 18
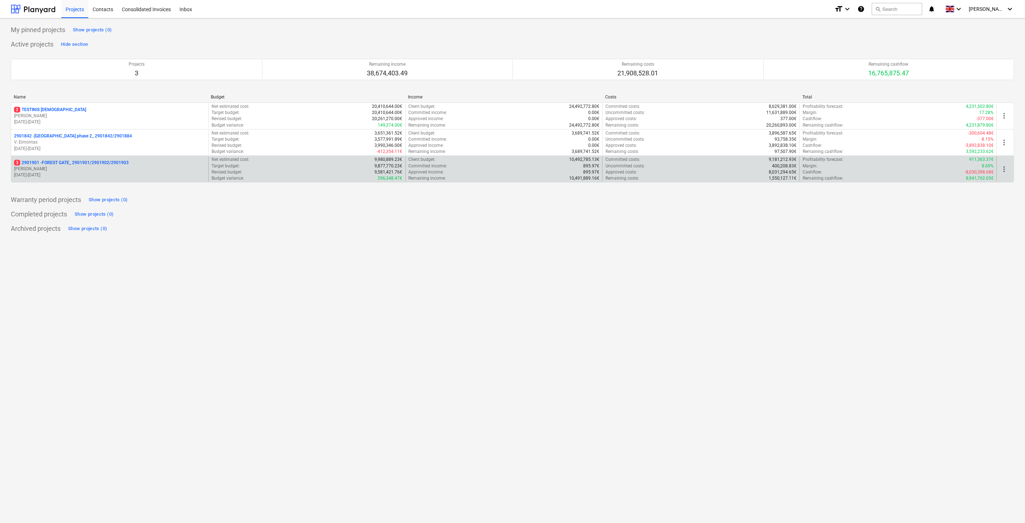
click at [132, 168] on p "[PERSON_NAME]" at bounding box center [109, 169] width 191 height 6
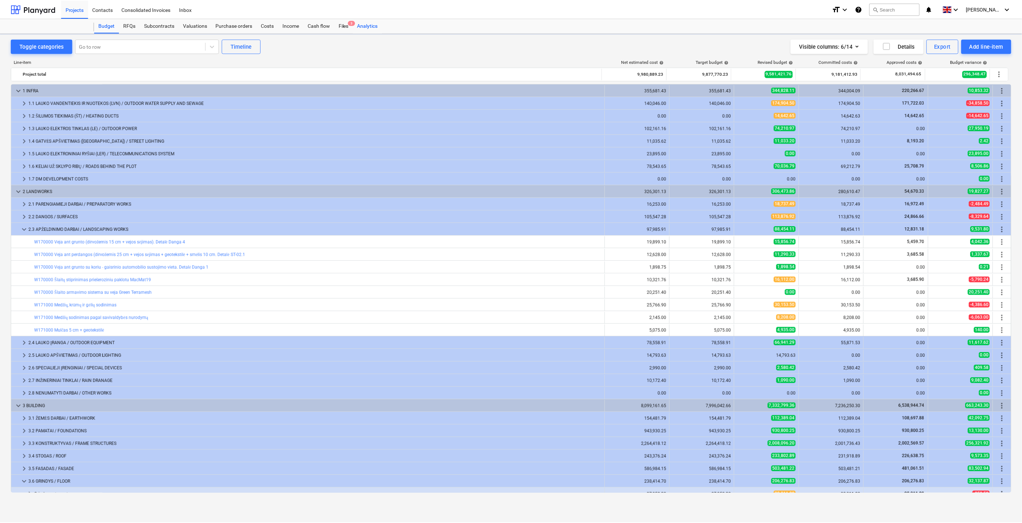
scroll to position [147, 0]
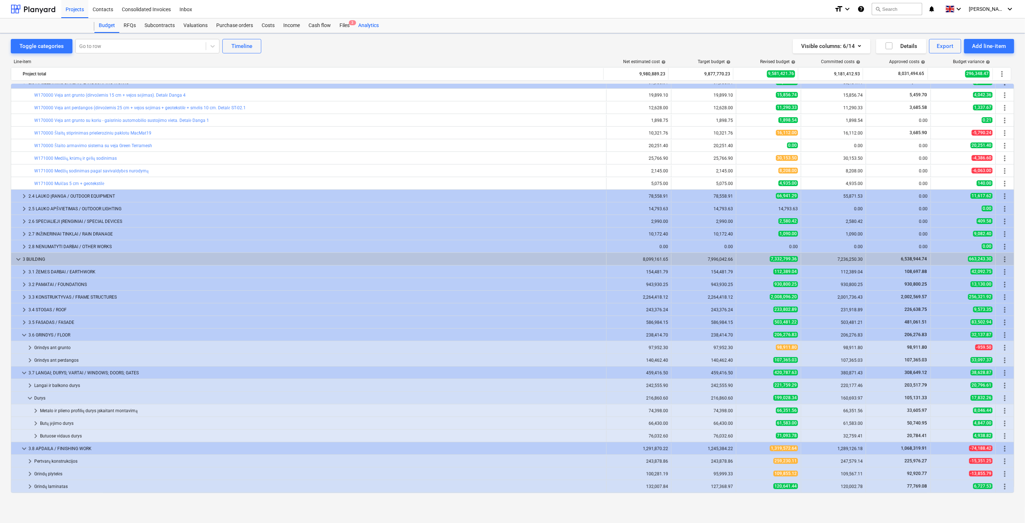
click at [345, 26] on div "Files 3" at bounding box center [344, 25] width 19 height 14
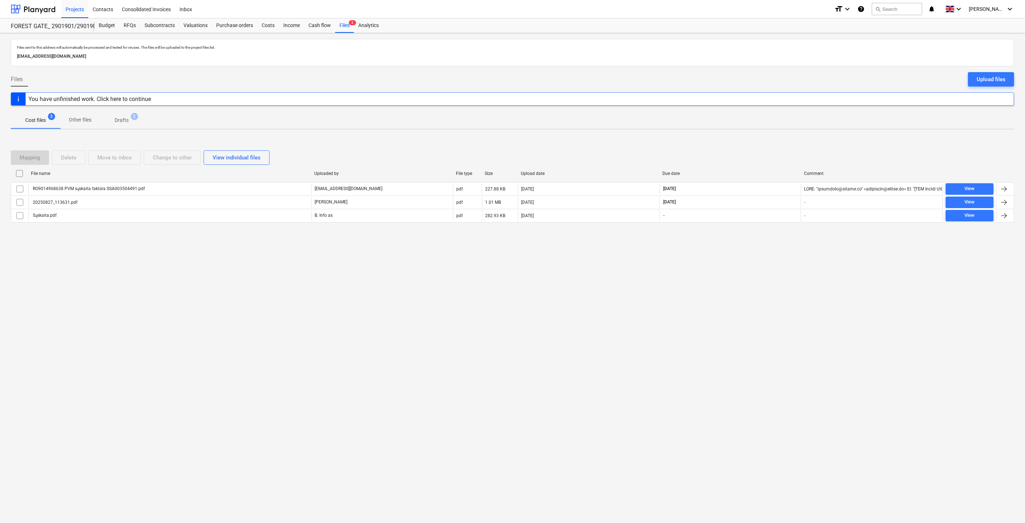
click at [753, 283] on div "Files sent to this address will automatically be processed and tested for virus…" at bounding box center [512, 277] width 1025 height 489
click at [760, 271] on div "Files sent to this address will automatically be processed and tested for virus…" at bounding box center [512, 277] width 1025 height 489
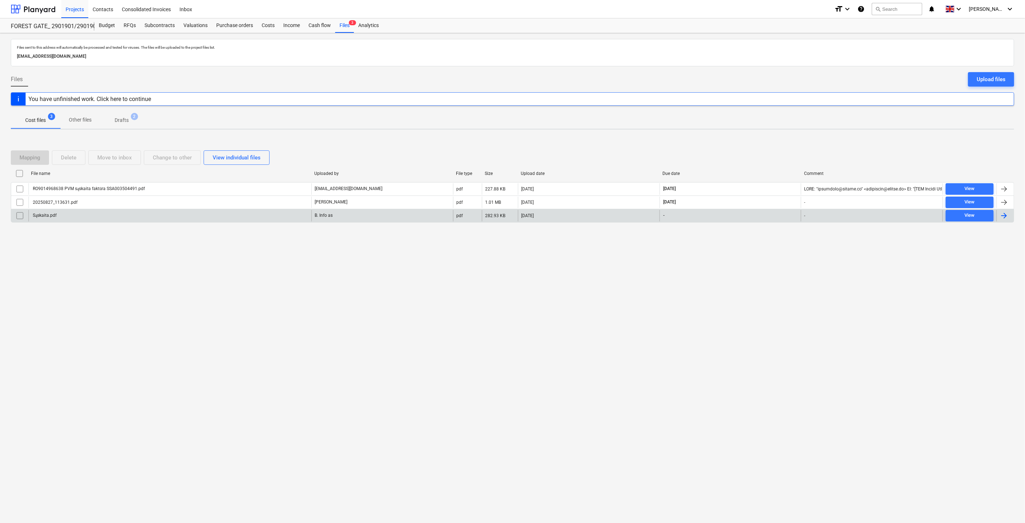
click at [257, 218] on div "Sąskaita.pdf" at bounding box center [169, 216] width 283 height 12
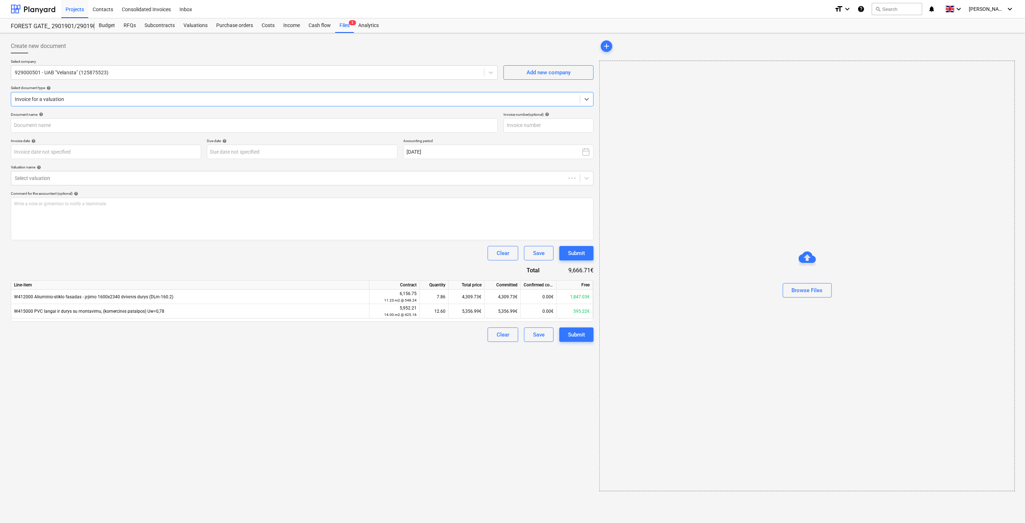
type input "Sąskaita.pdf"
click at [565, 127] on input "text" at bounding box center [547, 125] width 90 height 14
type input "VEL09779"
click at [172, 151] on body "Projects Contacts Consolidated Invoices Inbox format_size keyboard_arrow_down h…" at bounding box center [511, 261] width 1022 height 523
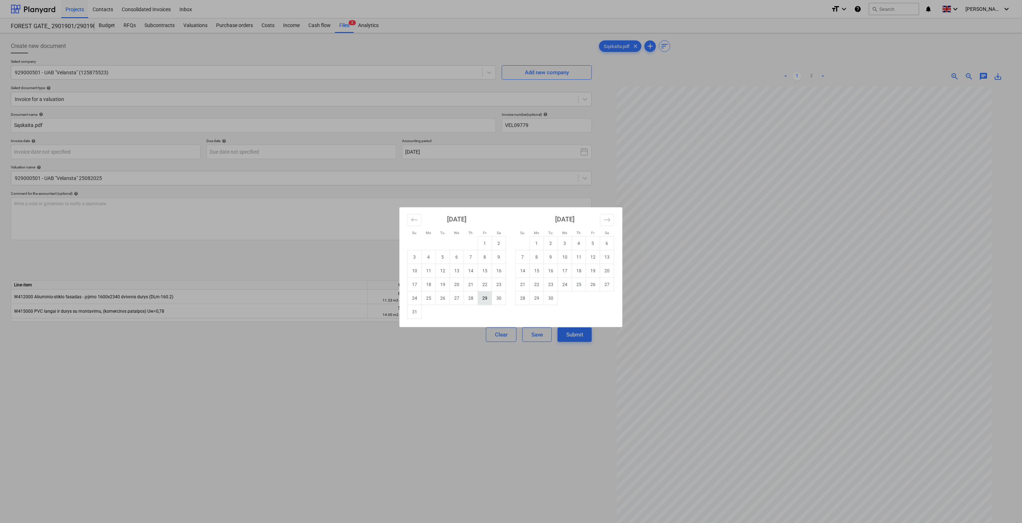
click at [485, 300] on td "29" at bounding box center [485, 298] width 14 height 14
type input "[DATE]"
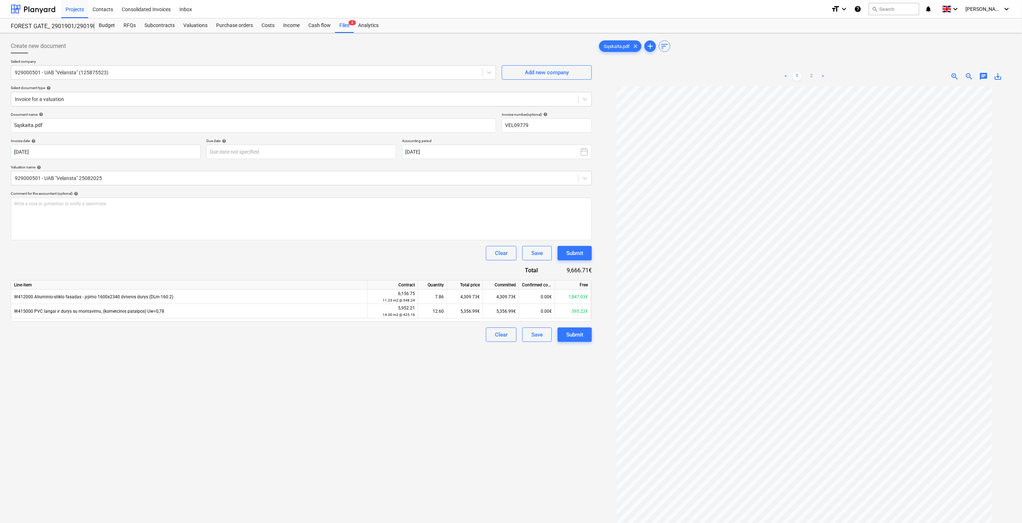
drag, startPoint x: 479, startPoint y: 460, endPoint x: 490, endPoint y: 451, distance: 14.6
click at [479, 460] on div "Create new document Select company 929000501 - UAB "Velansta" (125875523) Add n…" at bounding box center [301, 314] width 587 height 556
drag, startPoint x: 490, startPoint y: 451, endPoint x: 471, endPoint y: 453, distance: 19.6
click at [489, 451] on div "Create new document Select company 929000501 - UAB "Velansta" (125875523) Add n…" at bounding box center [301, 314] width 587 height 556
drag, startPoint x: 577, startPoint y: 422, endPoint x: 582, endPoint y: 393, distance: 29.2
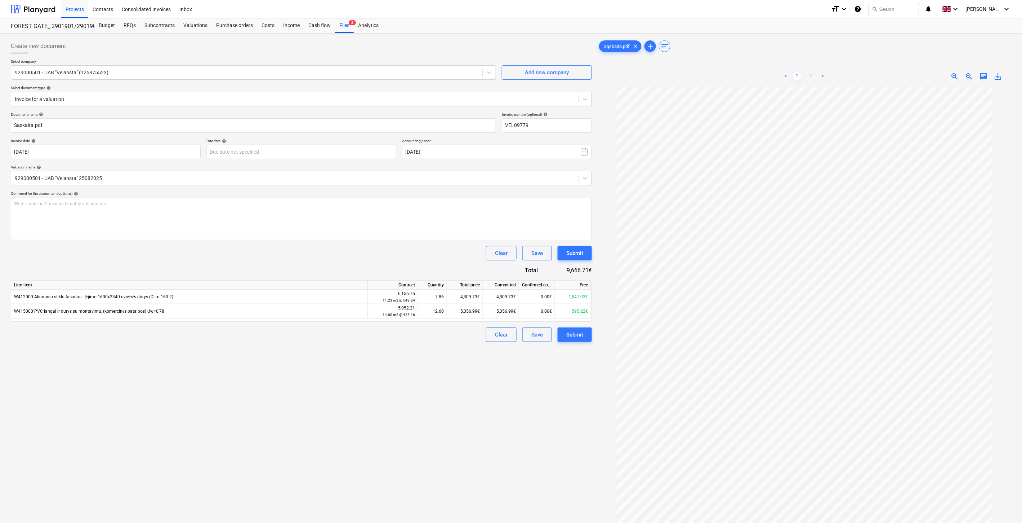
click at [577, 421] on div "Create new document Select company 929000501 - UAB "Velansta" (125875523) Add n…" at bounding box center [301, 314] width 587 height 556
click at [582, 393] on div "Create new document Select company 929000501 - UAB "Velansta" (125875523) Add n…" at bounding box center [301, 314] width 587 height 556
click at [333, 149] on body "Projects Contacts Consolidated Invoices Inbox format_size keyboard_arrow_down h…" at bounding box center [511, 261] width 1022 height 523
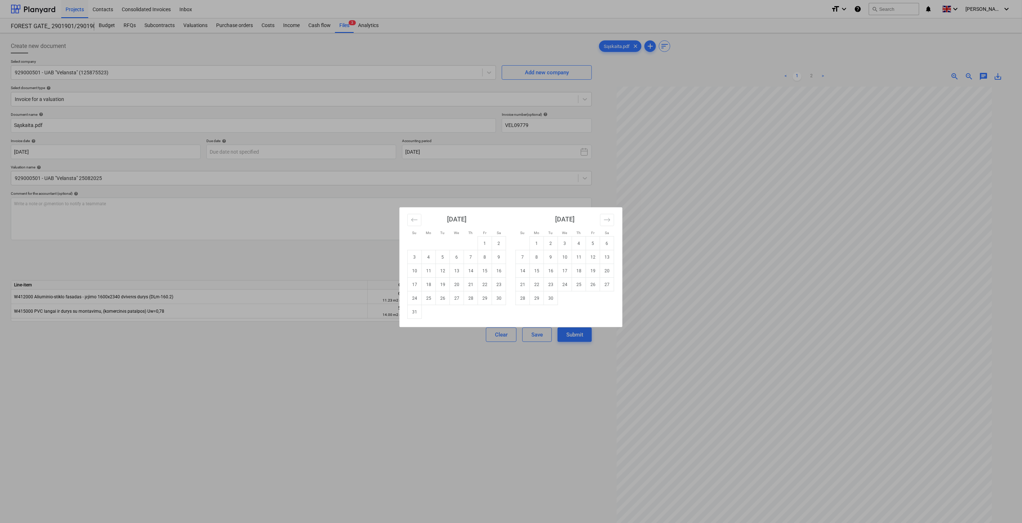
drag, startPoint x: 525, startPoint y: 297, endPoint x: 417, endPoint y: 251, distance: 118.0
click at [525, 297] on td "28" at bounding box center [523, 298] width 14 height 14
type input "[DATE]"
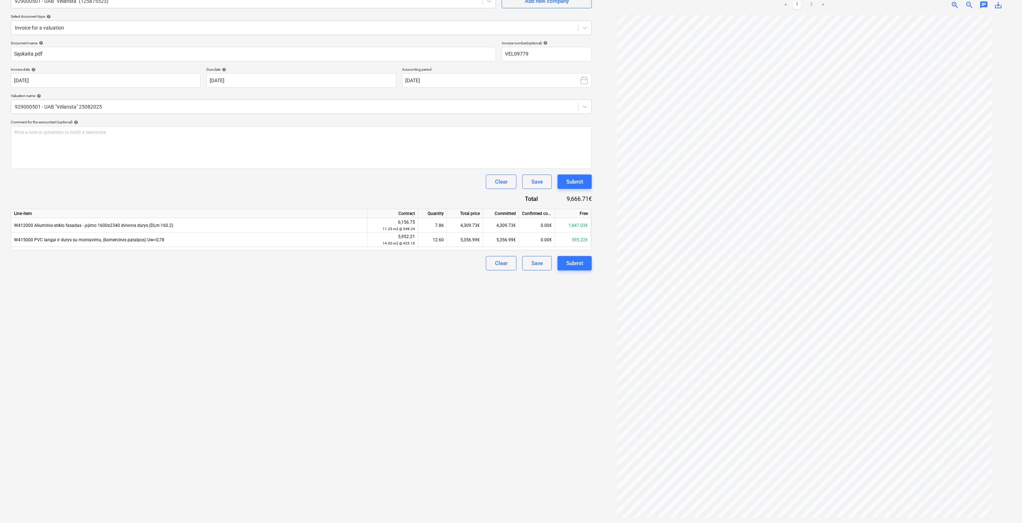
scroll to position [72, 0]
click at [542, 264] on div "Save" at bounding box center [538, 262] width 12 height 9
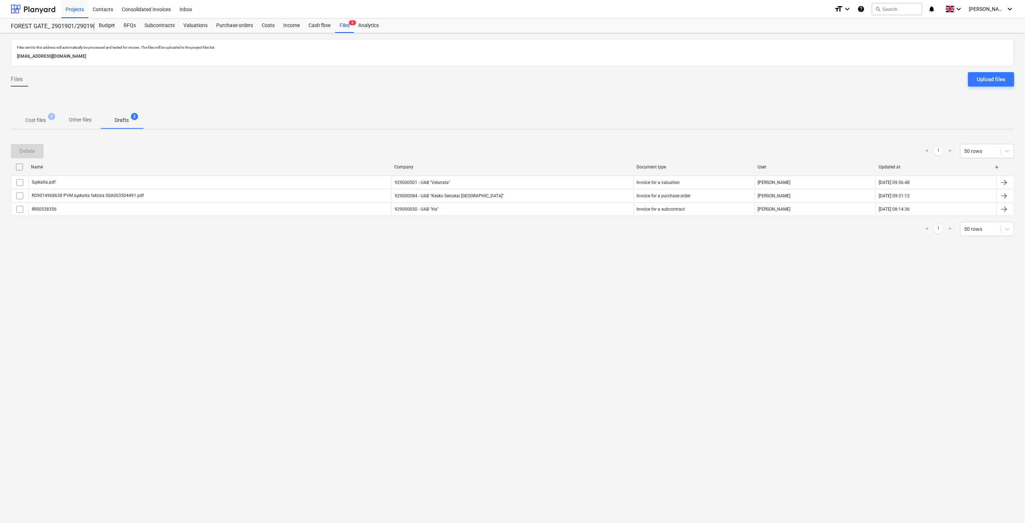
drag, startPoint x: 546, startPoint y: 287, endPoint x: 603, endPoint y: 248, distance: 68.7
click at [547, 286] on div "Files sent to this address will automatically be processed and tested for virus…" at bounding box center [512, 277] width 1025 height 489
click at [603, 248] on div "Files sent to this address will automatically be processed and tested for virus…" at bounding box center [512, 277] width 1025 height 489
click at [40, 120] on p "Cost files" at bounding box center [35, 120] width 21 height 8
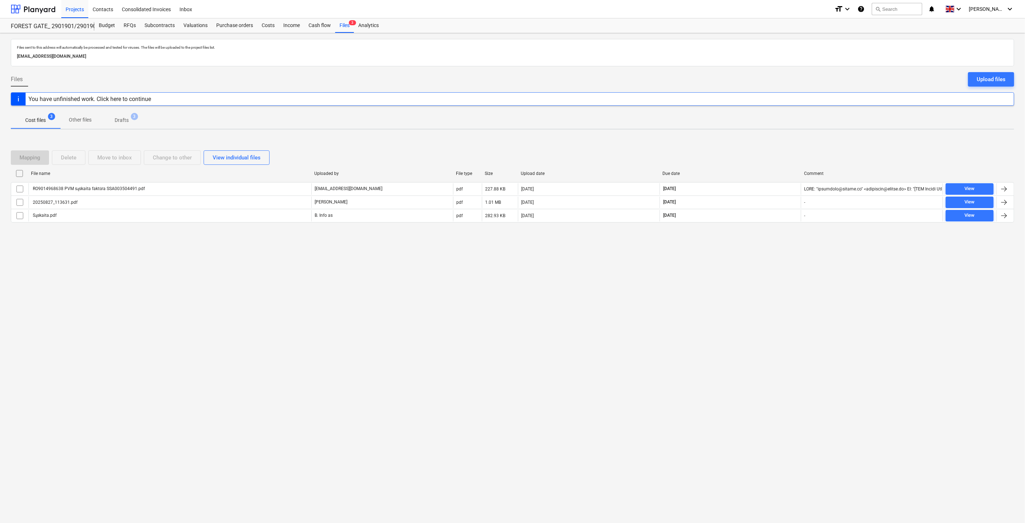
click at [765, 273] on div "Files sent to this address will automatically be processed and tested for virus…" at bounding box center [512, 277] width 1025 height 489
click at [773, 254] on div "Files sent to this address will automatically be processed and tested for virus…" at bounding box center [512, 277] width 1025 height 489
click at [779, 243] on div "Files sent to this address will automatically be processed and tested for virus…" at bounding box center [512, 277] width 1025 height 489
click at [787, 230] on div at bounding box center [512, 228] width 1003 height 6
click at [764, 287] on div "Files sent to this address will automatically be processed and tested for virus…" at bounding box center [512, 277] width 1025 height 489
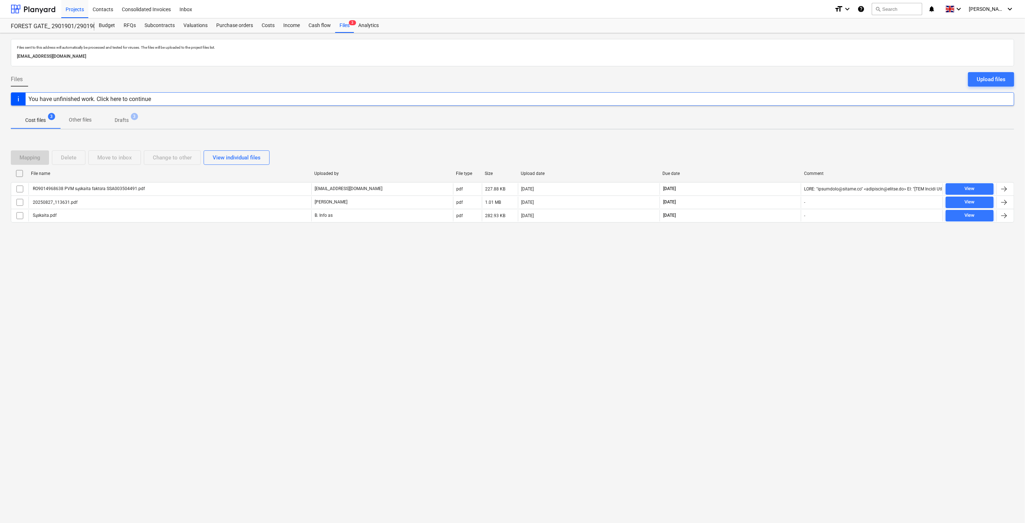
click at [778, 266] on div "Files sent to this address will automatically be processed and tested for virus…" at bounding box center [512, 277] width 1025 height 489
drag, startPoint x: 766, startPoint y: 239, endPoint x: 776, endPoint y: 232, distance: 12.6
click at [766, 239] on div "Mapping Delete Move to inbox Change to other View individual files File name Up…" at bounding box center [512, 189] width 1003 height 108
click at [778, 230] on div at bounding box center [512, 228] width 1003 height 6
drag, startPoint x: 732, startPoint y: 322, endPoint x: 734, endPoint y: 317, distance: 5.4
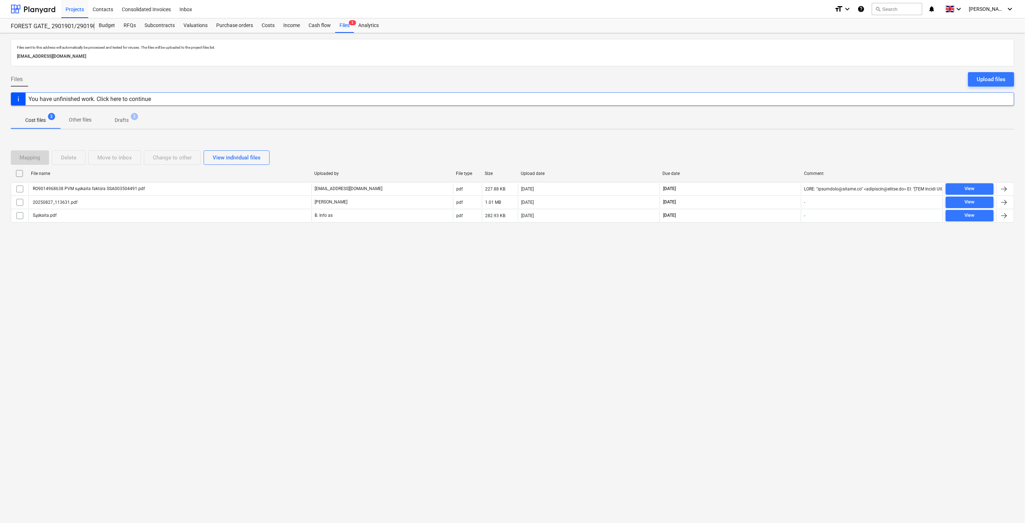
click at [732, 322] on div "Files sent to this address will automatically be processed and tested for virus…" at bounding box center [512, 277] width 1025 height 489
drag, startPoint x: 741, startPoint y: 304, endPoint x: 13, endPoint y: 304, distance: 728.0
click at [739, 304] on div "Files sent to this address will automatically be processed and tested for virus…" at bounding box center [512, 277] width 1025 height 489
drag, startPoint x: 32, startPoint y: 8, endPoint x: 38, endPoint y: 12, distance: 6.8
click at [32, 8] on div at bounding box center [33, 9] width 45 height 18
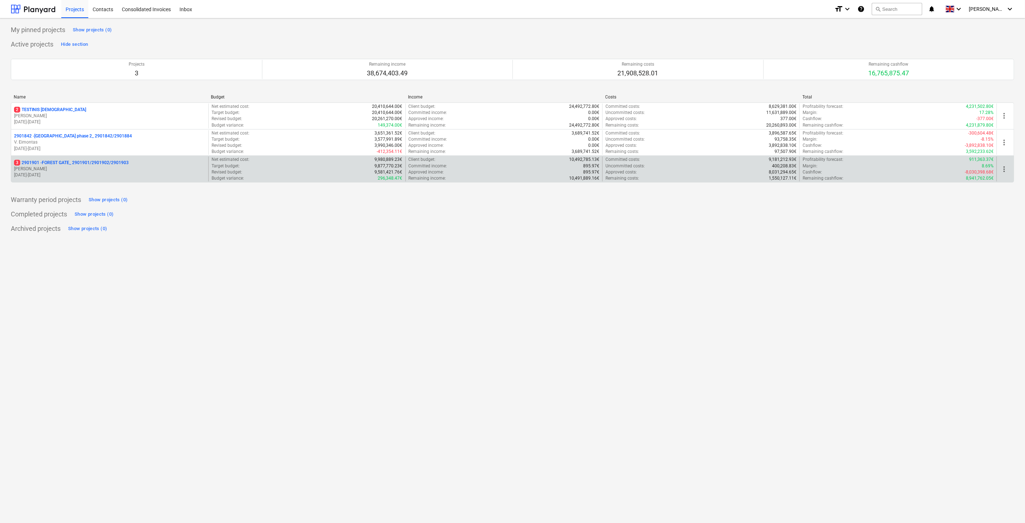
click at [90, 165] on p "3 2901901 - FOREST GATE_ 2901901/2901902/2901903" at bounding box center [71, 163] width 115 height 6
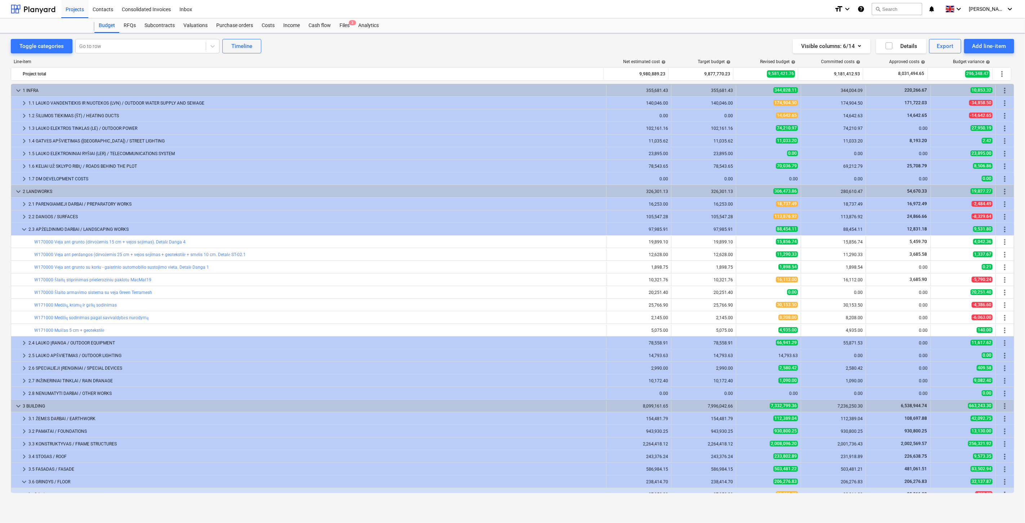
scroll to position [147, 0]
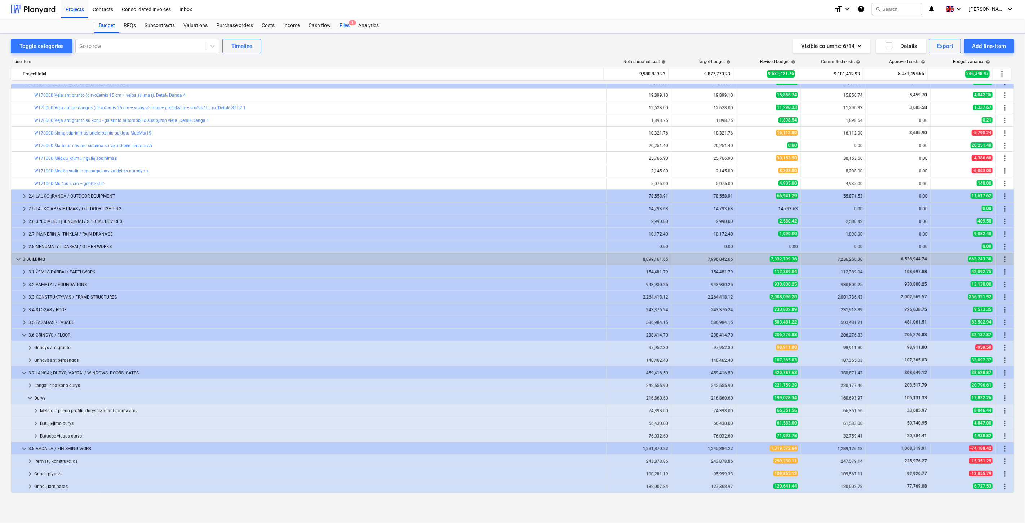
click at [349, 27] on div "Files 3" at bounding box center [344, 25] width 19 height 14
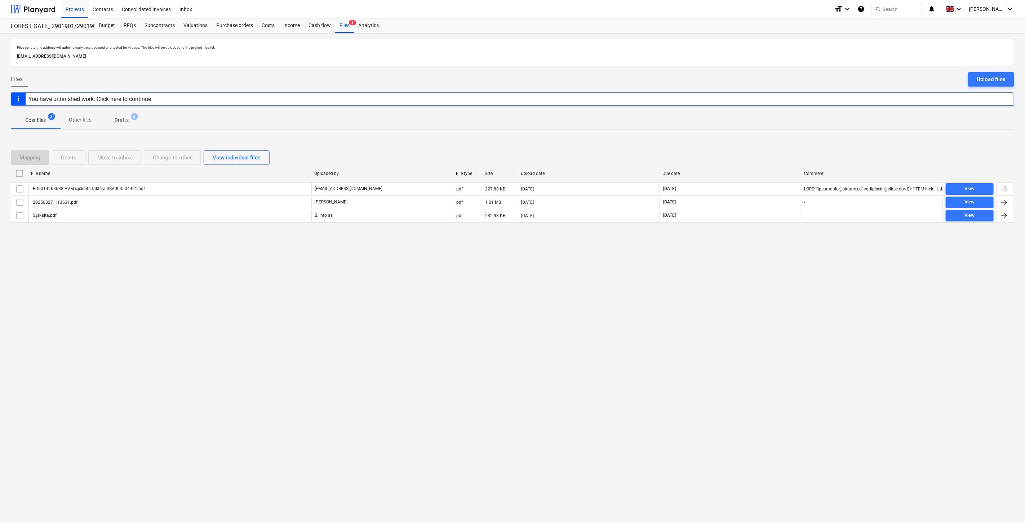
drag, startPoint x: 751, startPoint y: 274, endPoint x: 769, endPoint y: 244, distance: 35.3
click at [752, 272] on div "Files sent to this address will automatically be processed and tested for virus…" at bounding box center [512, 277] width 1025 height 489
click at [769, 244] on div "Files sent to this address will automatically be processed and tested for virus…" at bounding box center [512, 277] width 1025 height 489
click at [754, 157] on div "Mapping Delete Move to inbox Change to other View individual files" at bounding box center [512, 157] width 1003 height 14
click at [763, 146] on div "Mapping Delete Move to inbox Change to other View individual files File name Up…" at bounding box center [512, 189] width 1003 height 95
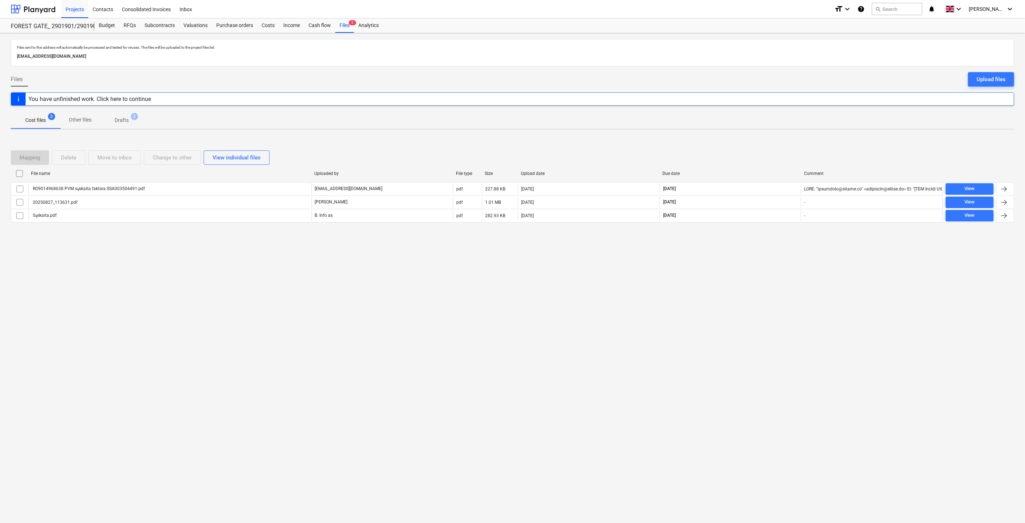
click at [726, 305] on div "Files sent to this address will automatically be processed and tested for virus…" at bounding box center [512, 277] width 1025 height 489
click at [734, 298] on div "Files sent to this address will automatically be processed and tested for virus…" at bounding box center [512, 277] width 1025 height 489
click at [747, 285] on div "Files sent to this address will automatically be processed and tested for virus…" at bounding box center [512, 277] width 1025 height 489
click at [758, 271] on div "Files sent to this address will automatically be processed and tested for virus…" at bounding box center [512, 277] width 1025 height 489
drag, startPoint x: 724, startPoint y: 350, endPoint x: 739, endPoint y: 319, distance: 34.0
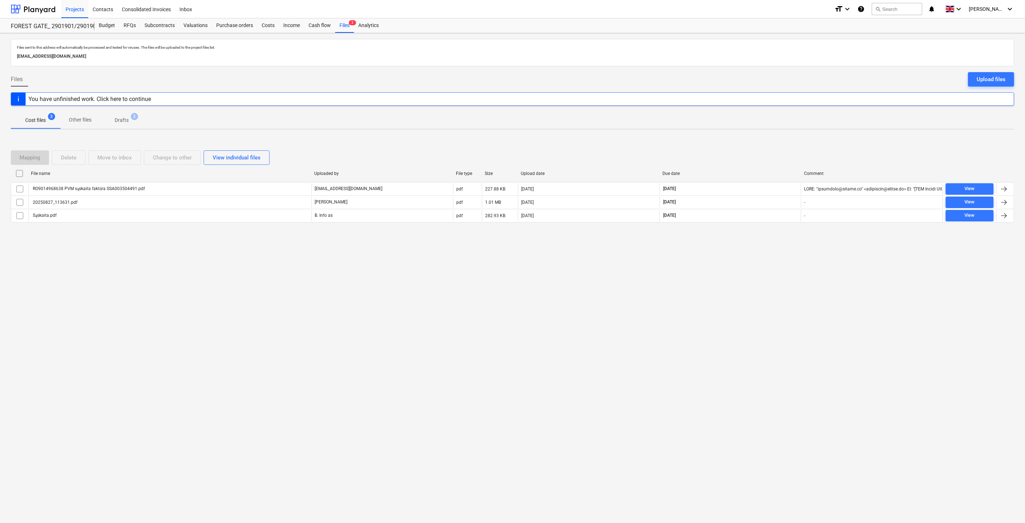
click at [724, 348] on div "Files sent to this address will automatically be processed and tested for virus…" at bounding box center [512, 277] width 1025 height 489
click at [739, 319] on div "Files sent to this address will automatically be processed and tested for virus…" at bounding box center [512, 277] width 1025 height 489
click at [748, 300] on div "Files sent to this address will automatically be processed and tested for virus…" at bounding box center [512, 277] width 1025 height 489
click at [771, 280] on div "Files sent to this address will automatically be processed and tested for virus…" at bounding box center [512, 277] width 1025 height 489
click at [30, 7] on div at bounding box center [33, 9] width 45 height 18
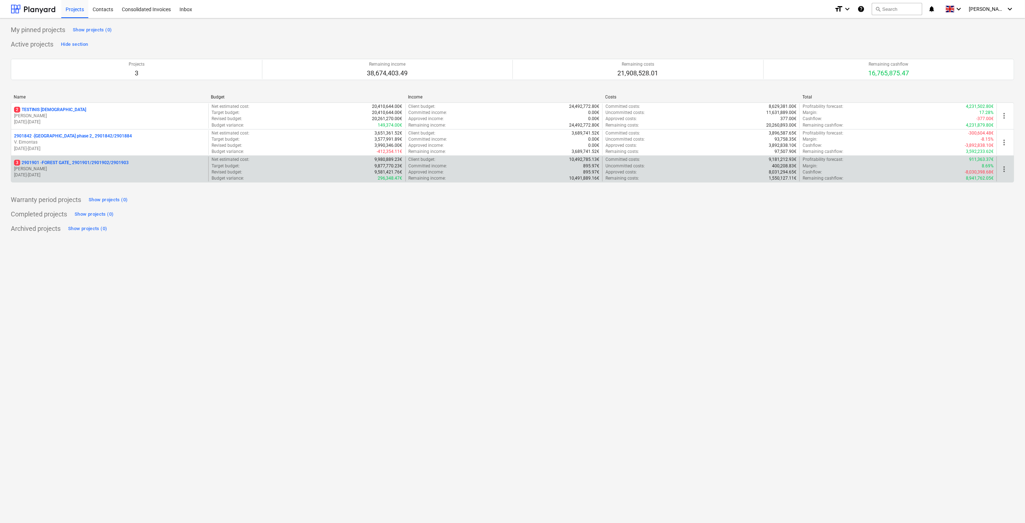
click at [90, 170] on p "[PERSON_NAME]" at bounding box center [109, 169] width 191 height 6
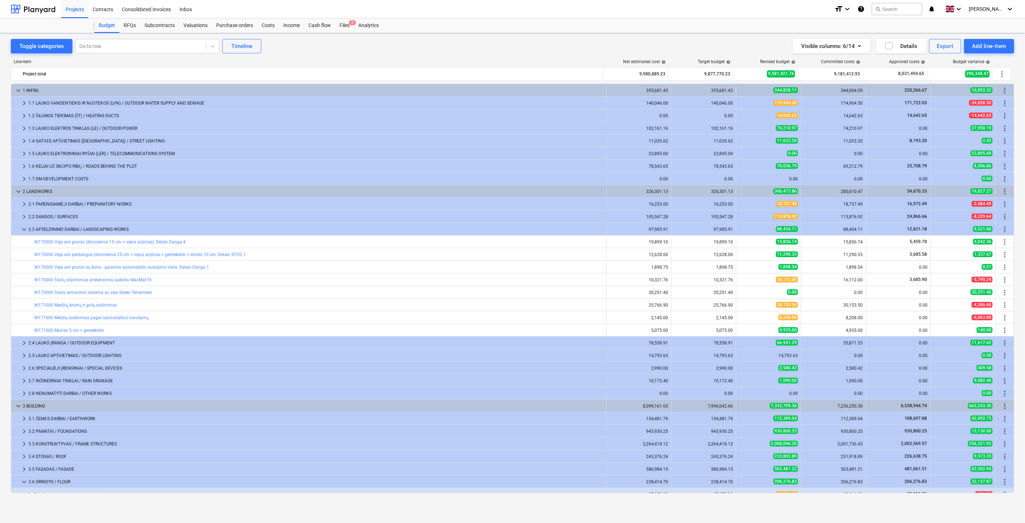
scroll to position [147, 0]
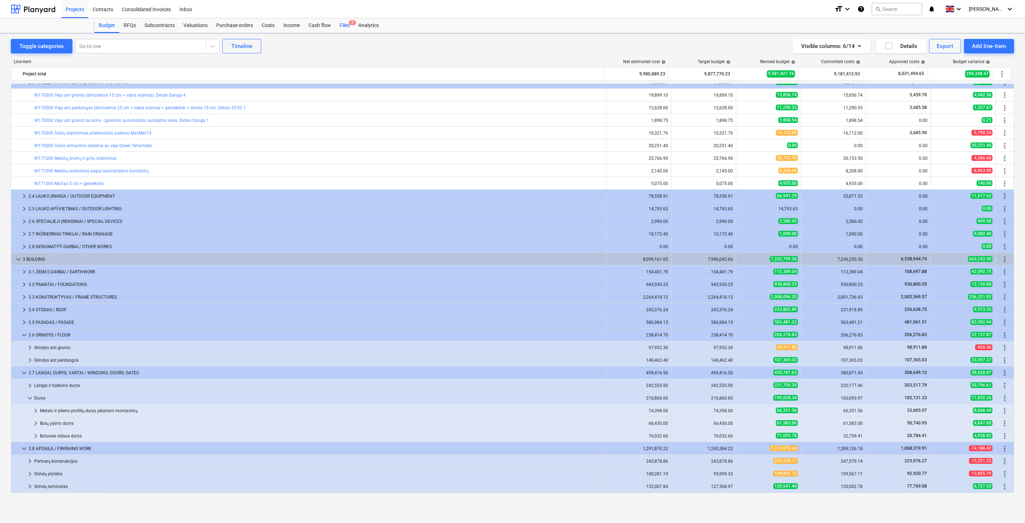
click at [347, 23] on div "Files 3" at bounding box center [344, 25] width 19 height 14
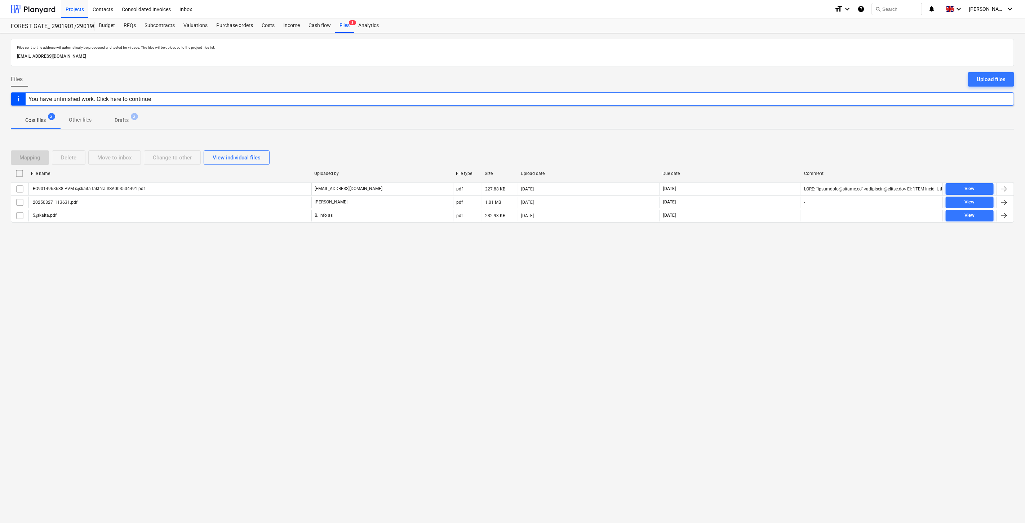
click at [745, 292] on div "Files sent to this address will automatically be processed and tested for virus…" at bounding box center [512, 277] width 1025 height 489
click at [766, 261] on div "Files sent to this address will automatically be processed and tested for virus…" at bounding box center [512, 277] width 1025 height 489
drag, startPoint x: 772, startPoint y: 251, endPoint x: 777, endPoint y: 244, distance: 9.3
click at [772, 250] on div "Files sent to this address will automatically be processed and tested for virus…" at bounding box center [512, 277] width 1025 height 489
click at [781, 239] on div "Mapping Delete Move to inbox Change to other View individual files File name Up…" at bounding box center [512, 189] width 1003 height 108
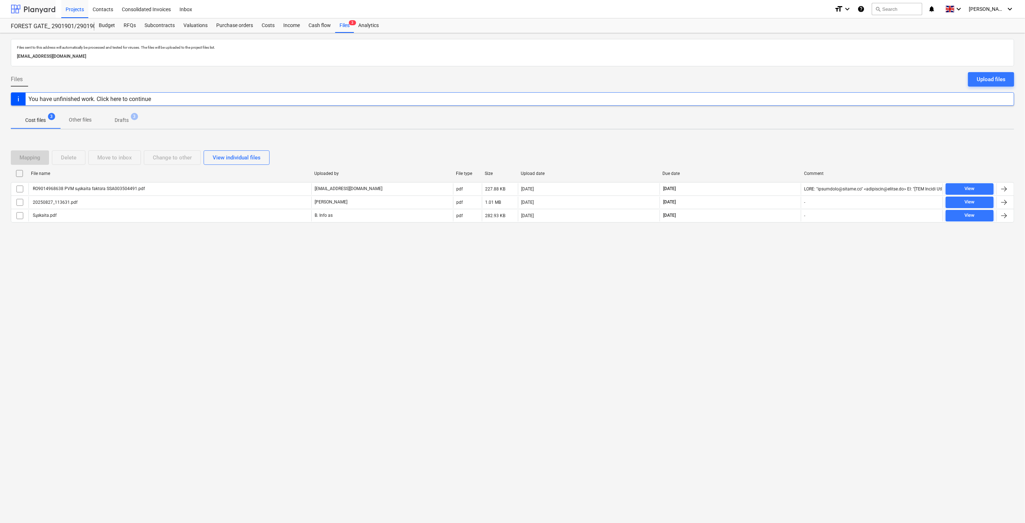
click at [34, 12] on div at bounding box center [33, 9] width 45 height 18
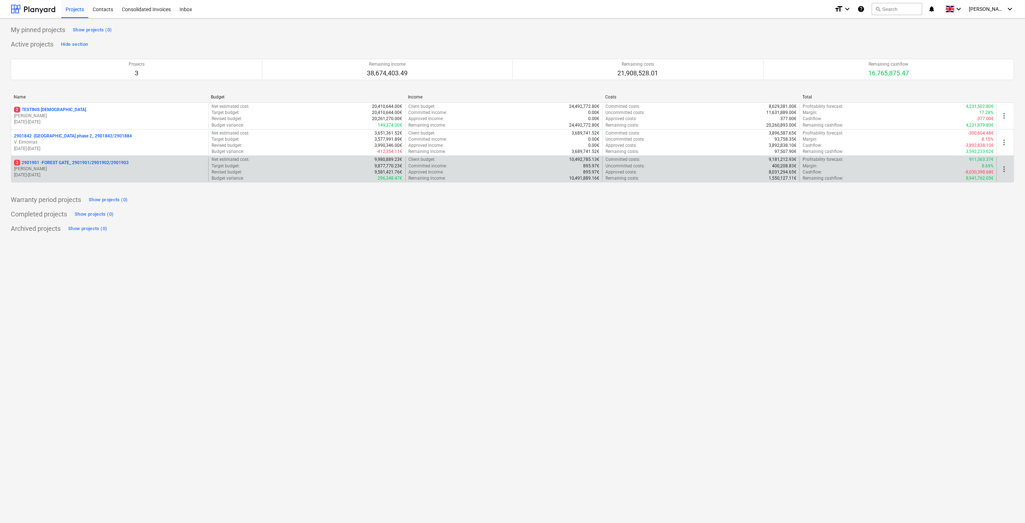
click at [84, 175] on p "[DATE] - [DATE]" at bounding box center [109, 175] width 191 height 6
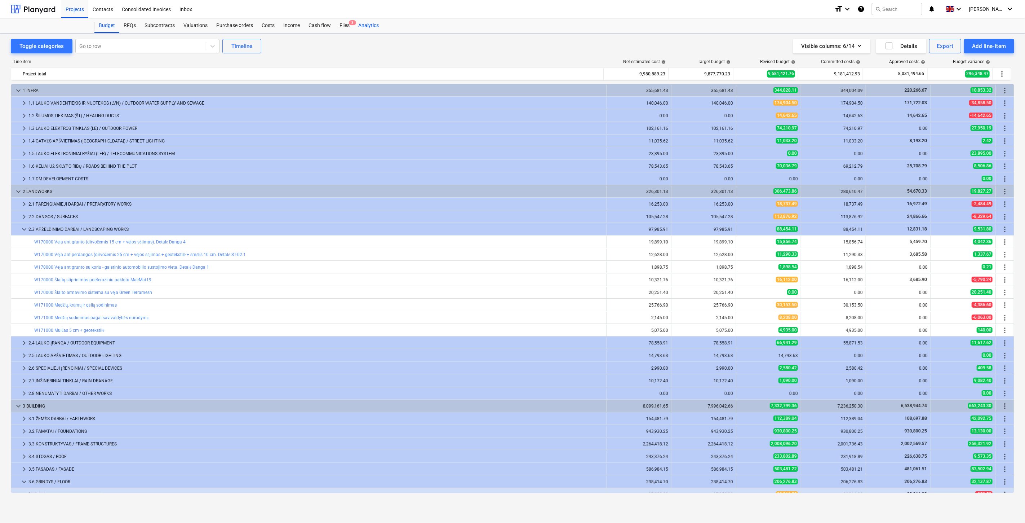
scroll to position [147, 0]
click at [345, 25] on div "Files 3" at bounding box center [344, 25] width 19 height 14
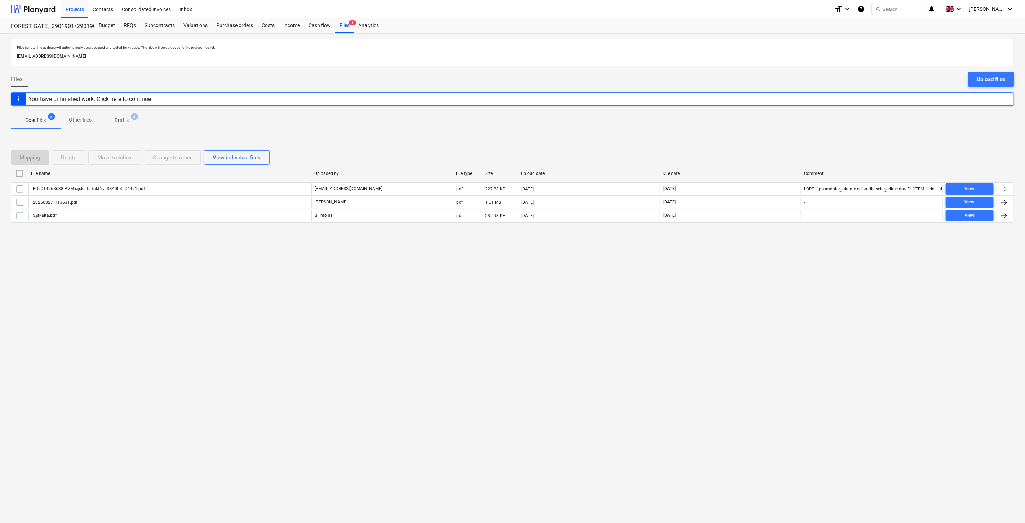
click at [774, 256] on div "Files sent to this address will automatically be processed and tested for virus…" at bounding box center [512, 277] width 1025 height 489
click at [786, 239] on div "Mapping Delete Move to inbox Change to other View individual files File name Up…" at bounding box center [512, 189] width 1003 height 108
drag, startPoint x: 750, startPoint y: 253, endPoint x: 770, endPoint y: 236, distance: 26.6
click at [751, 252] on div "Files sent to this address will automatically be processed and tested for virus…" at bounding box center [512, 277] width 1025 height 489
click at [770, 236] on div "Mapping Delete Move to inbox Change to other View individual files File name Up…" at bounding box center [512, 189] width 1003 height 95
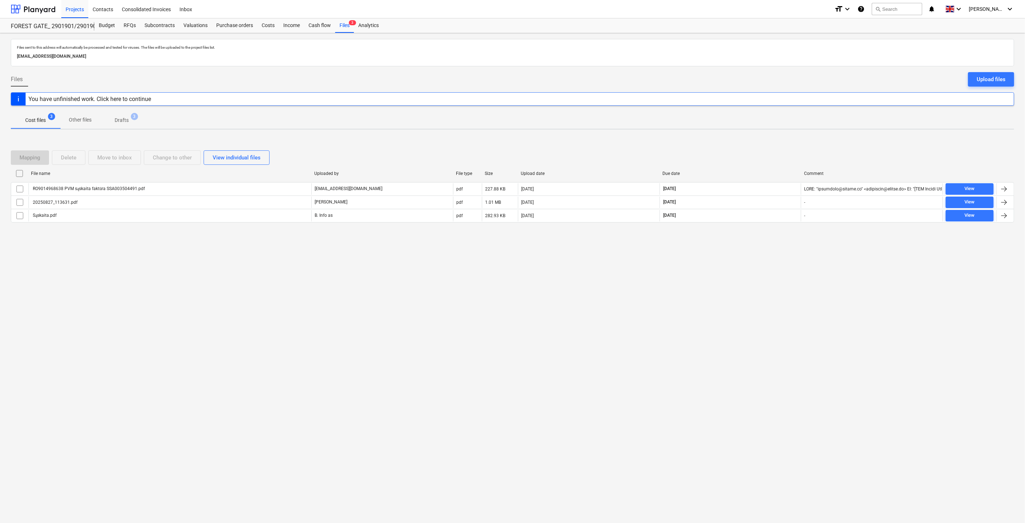
drag, startPoint x: 741, startPoint y: 333, endPoint x: 759, endPoint y: 299, distance: 38.0
click at [748, 319] on div "Files sent to this address will automatically be processed and tested for virus…" at bounding box center [512, 277] width 1025 height 489
click at [759, 299] on div "Files sent to this address will automatically be processed and tested for virus…" at bounding box center [512, 277] width 1025 height 489
drag, startPoint x: 617, startPoint y: 344, endPoint x: 636, endPoint y: 314, distance: 35.5
click at [617, 344] on div "Files sent to this address will automatically be processed and tested for virus…" at bounding box center [512, 277] width 1025 height 489
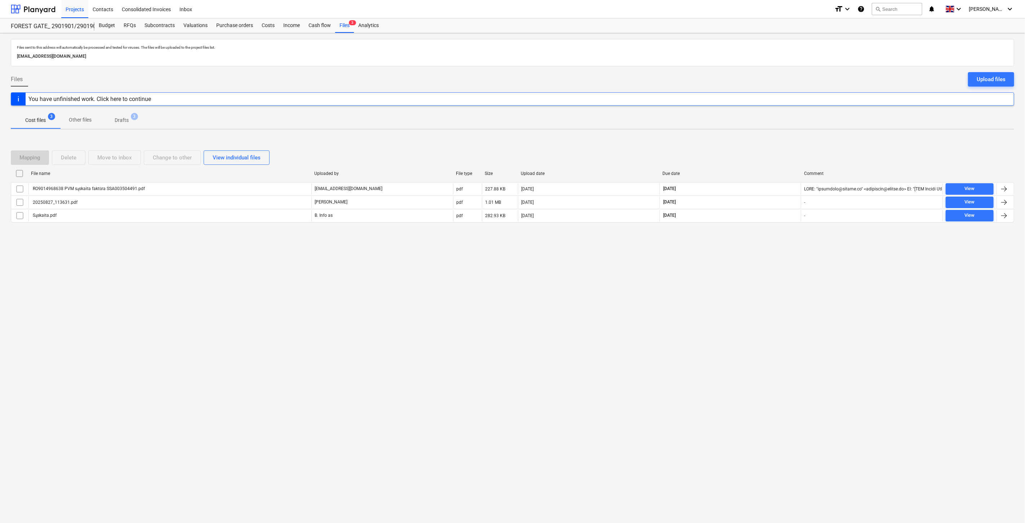
drag, startPoint x: 636, startPoint y: 314, endPoint x: 649, endPoint y: 311, distance: 13.5
click at [644, 312] on div "Files sent to this address will automatically be processed and tested for virus…" at bounding box center [512, 277] width 1025 height 489
drag, startPoint x: 726, startPoint y: 283, endPoint x: 733, endPoint y: 278, distance: 8.8
click at [728, 282] on div "Files sent to this address will automatically be processed and tested for virus…" at bounding box center [512, 277] width 1025 height 489
click at [741, 272] on div "Files sent to this address will automatically be processed and tested for virus…" at bounding box center [512, 277] width 1025 height 489
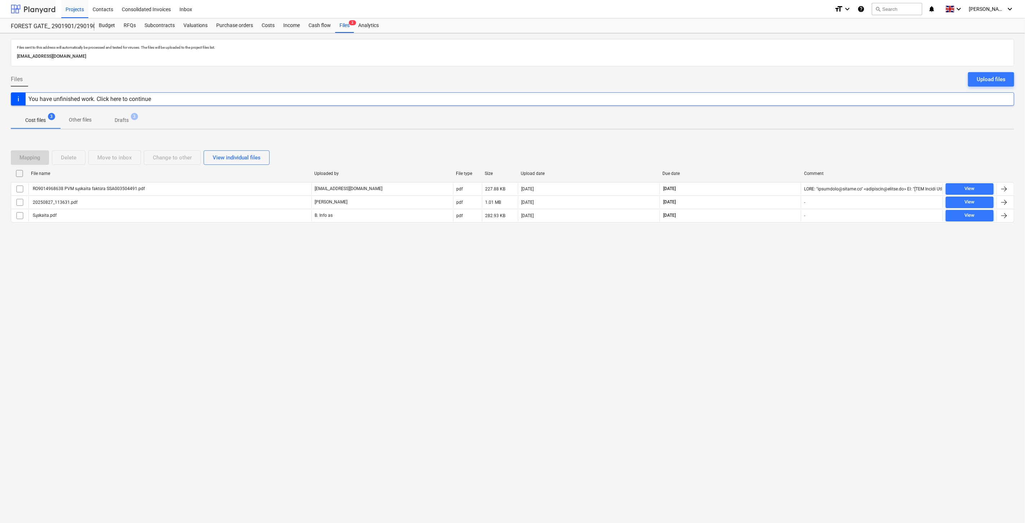
click at [45, 5] on div at bounding box center [33, 9] width 45 height 18
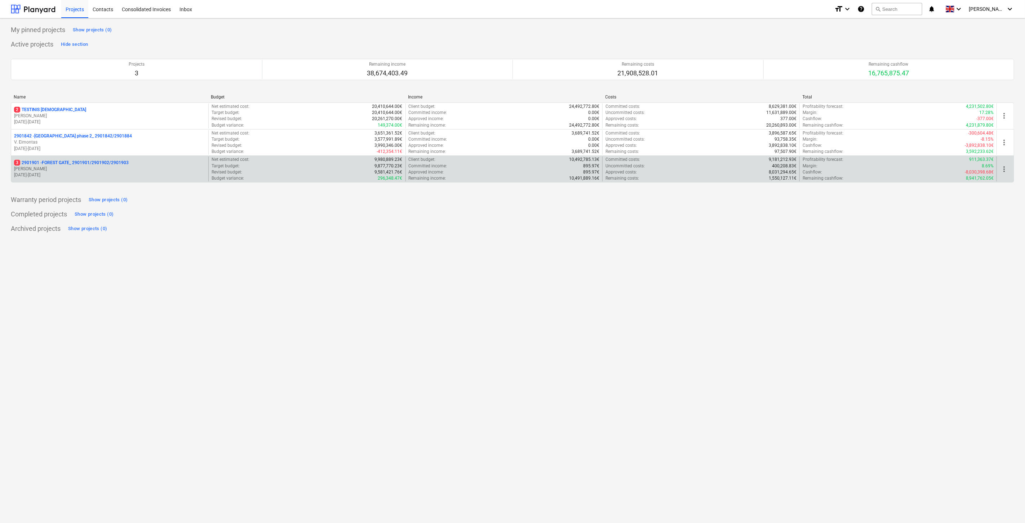
click at [74, 163] on p "3 2901901 - FOREST GATE_ 2901901/2901902/2901903" at bounding box center [71, 163] width 115 height 6
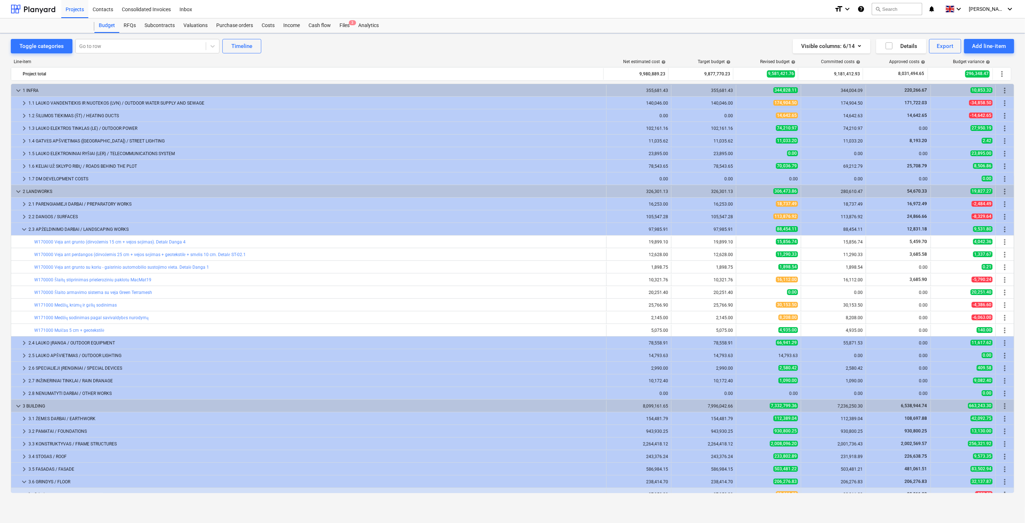
scroll to position [147, 0]
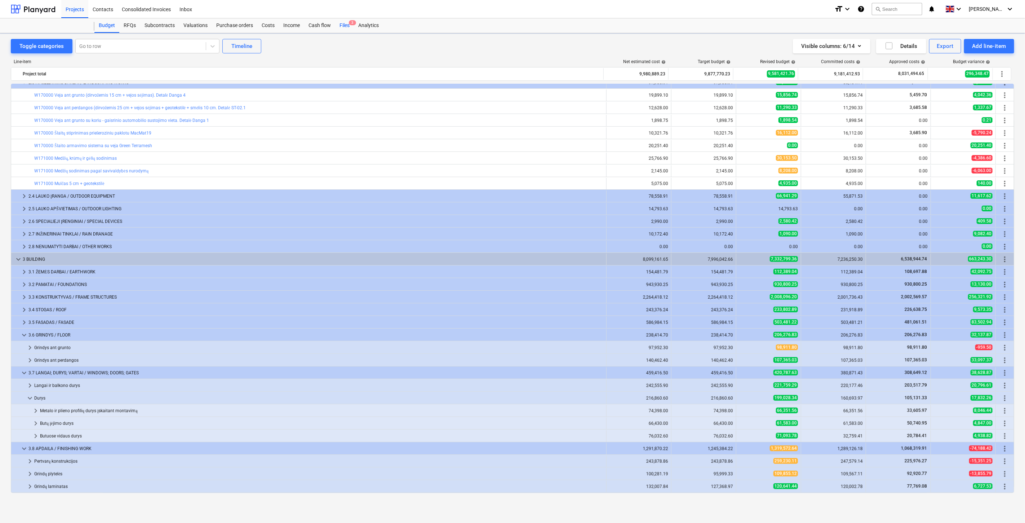
click at [344, 25] on div "Files 3" at bounding box center [344, 25] width 19 height 14
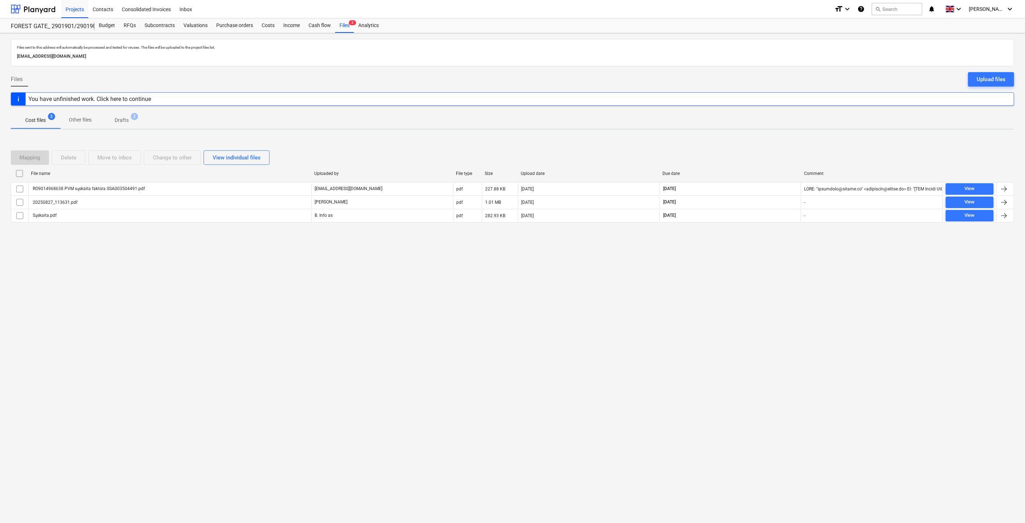
drag, startPoint x: 686, startPoint y: 298, endPoint x: 702, endPoint y: 287, distance: 19.3
click at [686, 298] on div "Files sent to this address will automatically be processed and tested for virus…" at bounding box center [512, 277] width 1025 height 489
click at [738, 265] on div "Files sent to this address will automatically be processed and tested for virus…" at bounding box center [512, 277] width 1025 height 489
drag, startPoint x: 670, startPoint y: 334, endPoint x: 705, endPoint y: 309, distance: 42.9
click at [670, 334] on div "Files sent to this address will automatically be processed and tested for virus…" at bounding box center [512, 277] width 1025 height 489
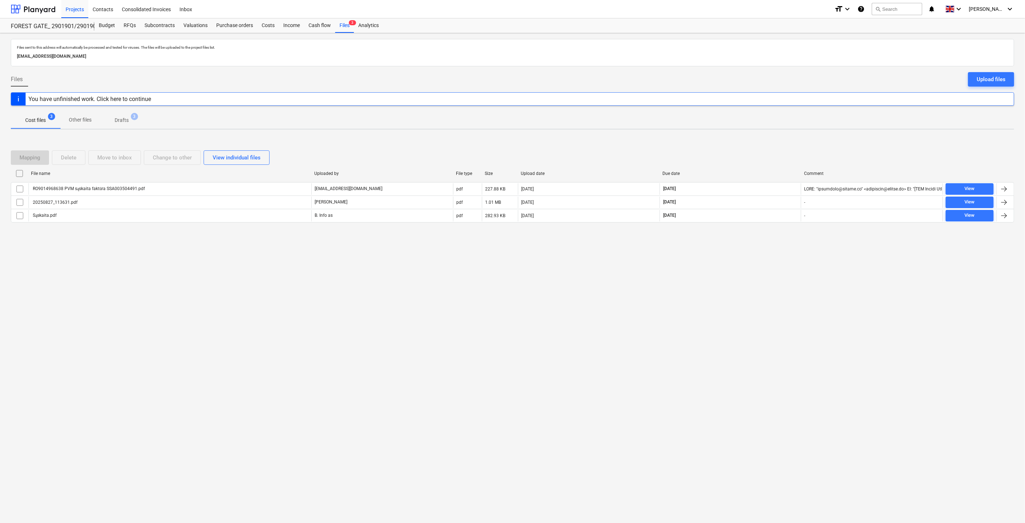
click at [705, 309] on div "Files sent to this address will automatically be processed and tested for virus…" at bounding box center [512, 277] width 1025 height 489
click at [47, 11] on div at bounding box center [33, 9] width 45 height 18
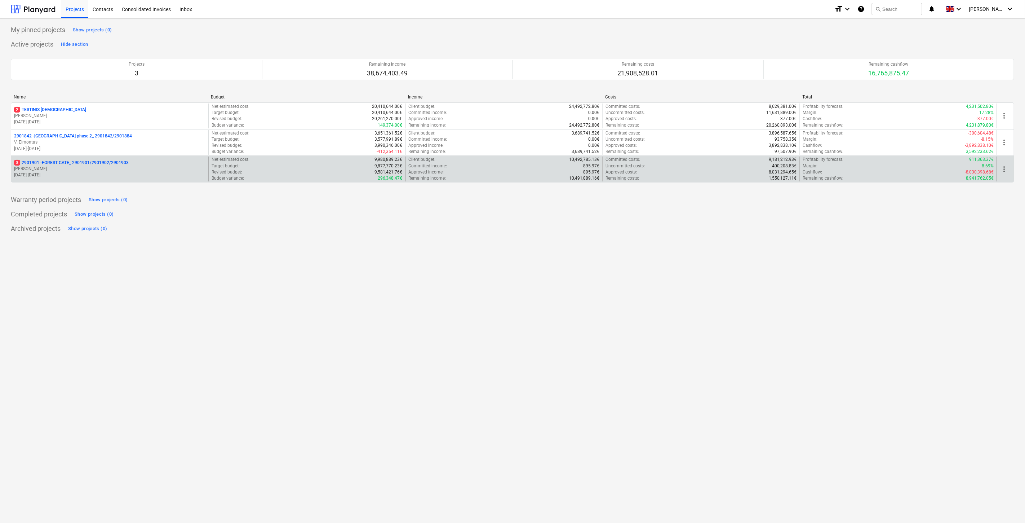
click at [79, 171] on p "[PERSON_NAME]" at bounding box center [109, 169] width 191 height 6
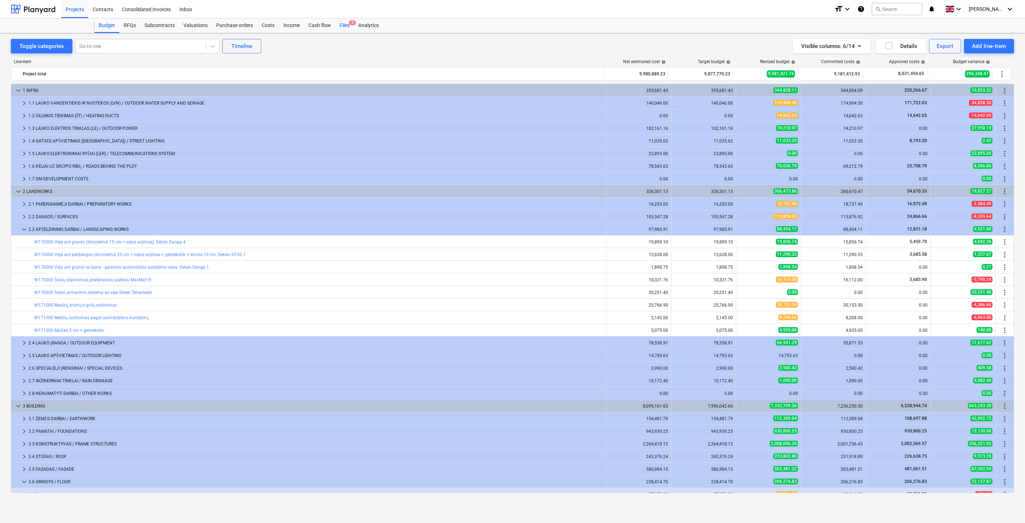
click at [343, 27] on div "Files 3" at bounding box center [344, 25] width 19 height 14
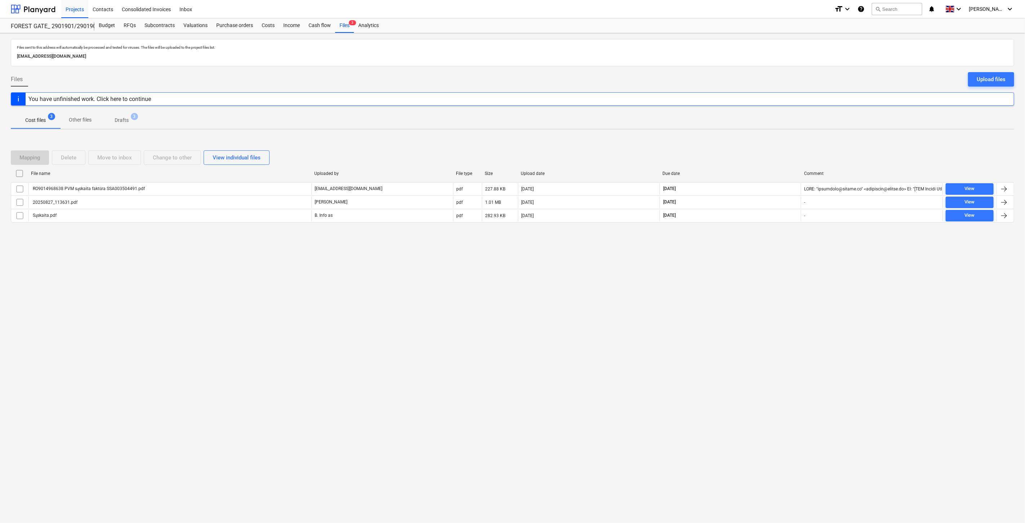
click at [767, 253] on div "Files sent to this address will automatically be processed and tested for virus…" at bounding box center [512, 277] width 1025 height 489
click at [787, 229] on div at bounding box center [512, 228] width 1003 height 6
click at [761, 149] on div "Mapping Delete Move to inbox Change to other View individual files" at bounding box center [512, 157] width 1003 height 20
click at [771, 141] on div "Mapping Delete Move to inbox Change to other View individual files File name Up…" at bounding box center [512, 189] width 1003 height 108
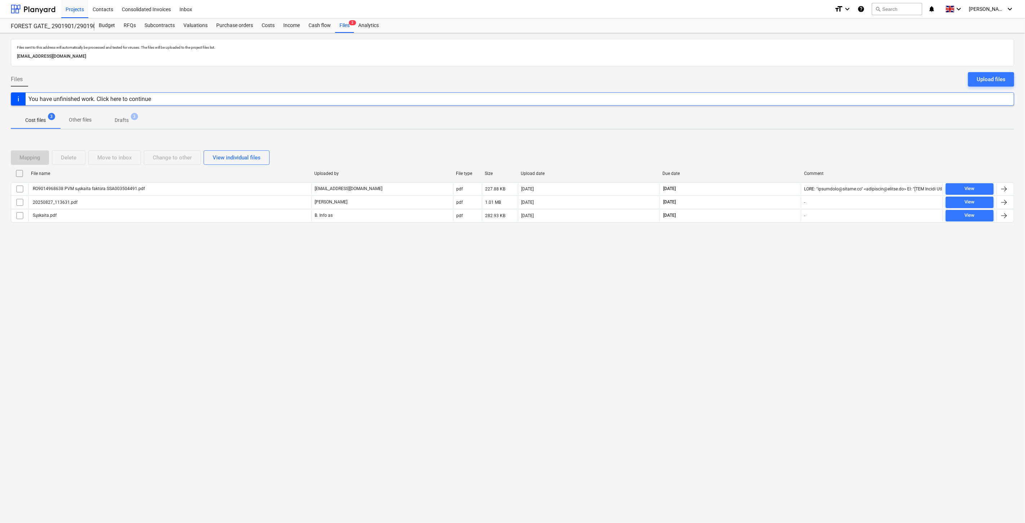
click at [772, 138] on div "Mapping Delete Move to inbox Change to other View individual files File name Up…" at bounding box center [512, 189] width 1003 height 108
click at [714, 312] on div "Files sent to this address will automatically be processed and tested for virus…" at bounding box center [512, 277] width 1025 height 489
click at [736, 287] on div "Files sent to this address will automatically be processed and tested for virus…" at bounding box center [512, 277] width 1025 height 489
click at [751, 272] on div "Files sent to this address will automatically be processed and tested for virus…" at bounding box center [512, 277] width 1025 height 489
click at [754, 269] on div "Files sent to this address will automatically be processed and tested for virus…" at bounding box center [512, 277] width 1025 height 489
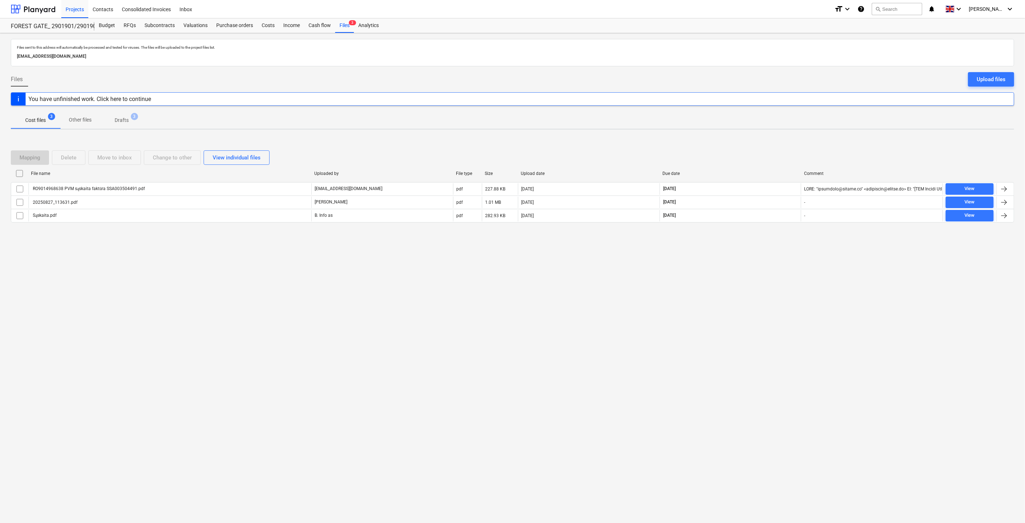
drag, startPoint x: 763, startPoint y: 257, endPoint x: 779, endPoint y: 243, distance: 21.5
click at [767, 253] on div "Files sent to this address will automatically be processed and tested for virus…" at bounding box center [512, 277] width 1025 height 489
click at [779, 243] on div "Mapping Delete Move to inbox Change to other View individual files File name Up…" at bounding box center [512, 189] width 1003 height 108
drag, startPoint x: 736, startPoint y: 320, endPoint x: 741, endPoint y: 307, distance: 13.7
click at [737, 316] on div "Files sent to this address will automatically be processed and tested for virus…" at bounding box center [512, 277] width 1025 height 489
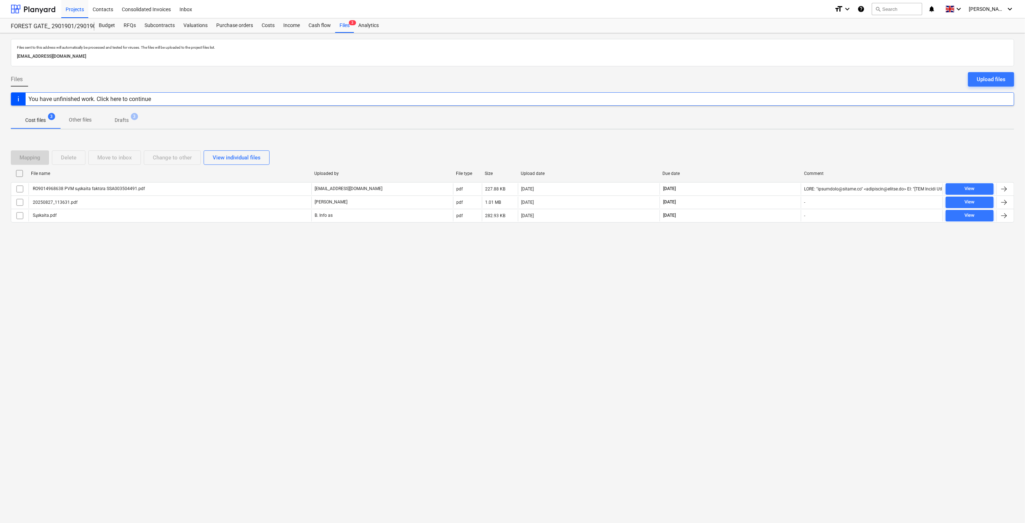
click at [744, 303] on div "Files sent to this address will automatically be processed and tested for virus…" at bounding box center [512, 277] width 1025 height 489
click at [725, 313] on div "Files sent to this address will automatically be processed and tested for virus…" at bounding box center [512, 277] width 1025 height 489
click at [729, 303] on div "Files sent to this address will automatically be processed and tested for virus…" at bounding box center [512, 277] width 1025 height 489
click at [743, 284] on div "Files sent to this address will automatically be processed and tested for virus…" at bounding box center [512, 277] width 1025 height 489
click at [754, 267] on div "Files sent to this address will automatically be processed and tested for virus…" at bounding box center [512, 277] width 1025 height 489
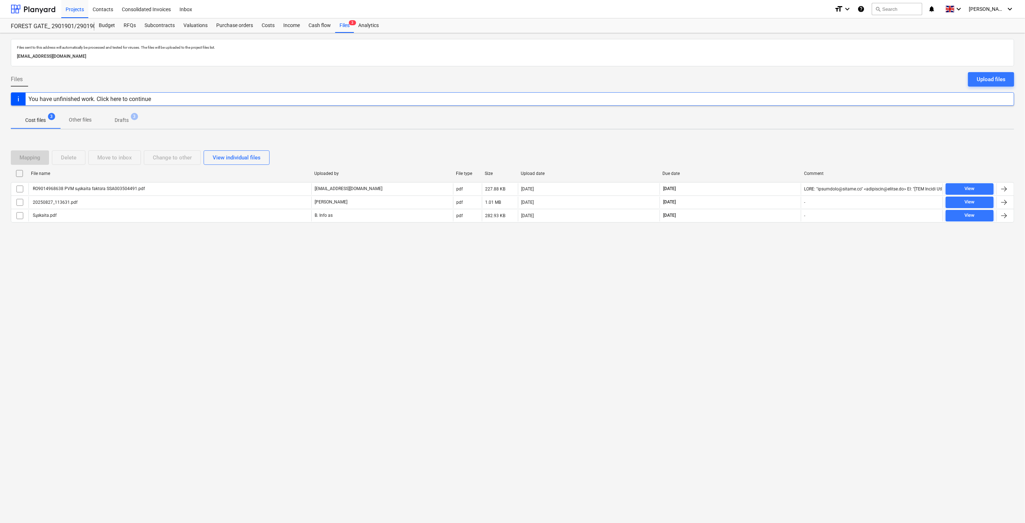
click at [772, 280] on div "Files sent to this address will automatically be processed and tested for virus…" at bounding box center [512, 277] width 1025 height 489
click at [774, 274] on div "Files sent to this address will automatically be processed and tested for virus…" at bounding box center [512, 277] width 1025 height 489
drag, startPoint x: 748, startPoint y: 272, endPoint x: 759, endPoint y: 257, distance: 18.6
click at [750, 268] on div "Files sent to this address will automatically be processed and tested for virus…" at bounding box center [512, 277] width 1025 height 489
click at [759, 257] on div "Files sent to this address will automatically be processed and tested for virus…" at bounding box center [512, 277] width 1025 height 489
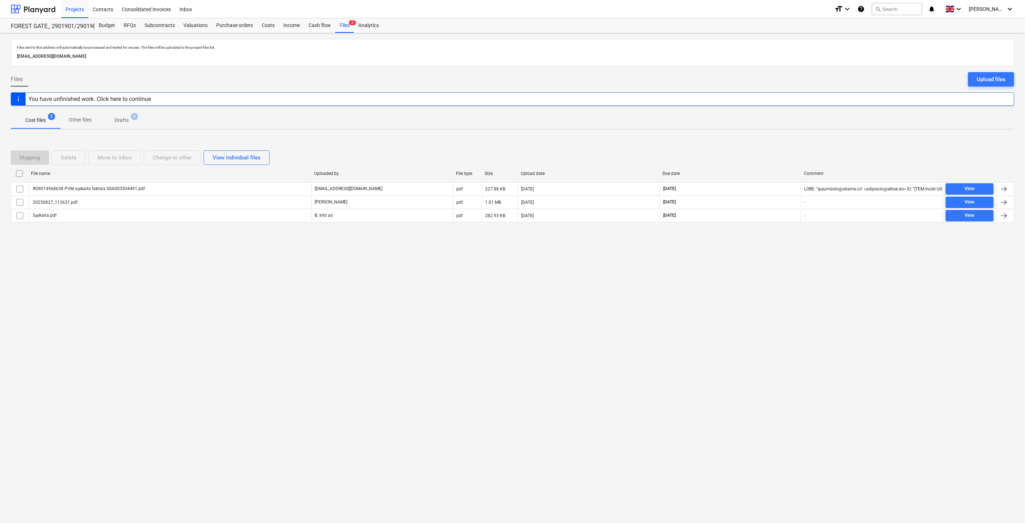
drag, startPoint x: 830, startPoint y: 143, endPoint x: 845, endPoint y: 138, distance: 15.6
click at [830, 143] on div "Mapping Delete Move to inbox Change to other View individual files File name Up…" at bounding box center [512, 189] width 1003 height 95
click at [852, 136] on div "Mapping Delete Move to inbox Change to other View individual files File name Up…" at bounding box center [512, 189] width 1003 height 108
click at [667, 337] on div "Files sent to this address will automatically be processed and tested for virus…" at bounding box center [512, 277] width 1025 height 489
drag, startPoint x: 710, startPoint y: 303, endPoint x: 485, endPoint y: 271, distance: 227.2
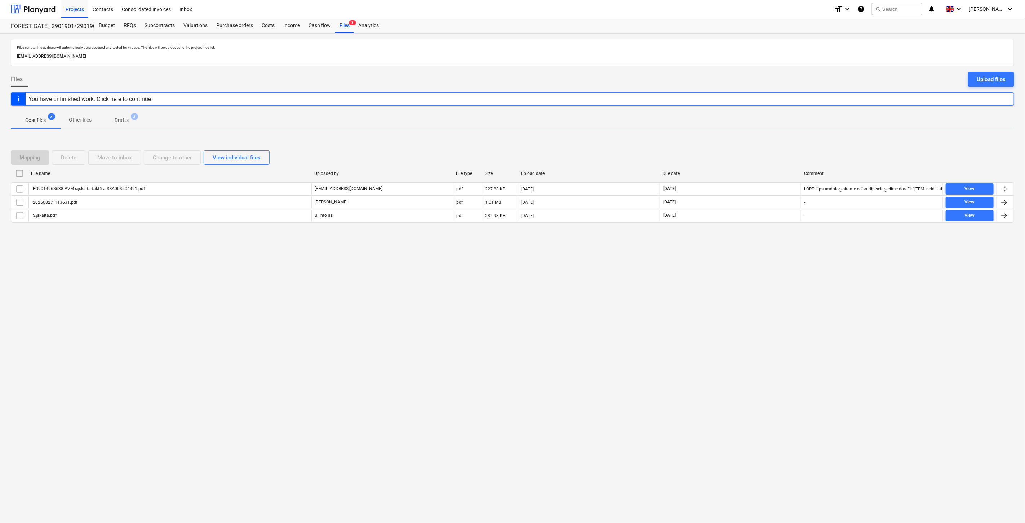
click at [706, 303] on div "Files sent to this address will automatically be processed and tested for virus…" at bounding box center [512, 277] width 1025 height 489
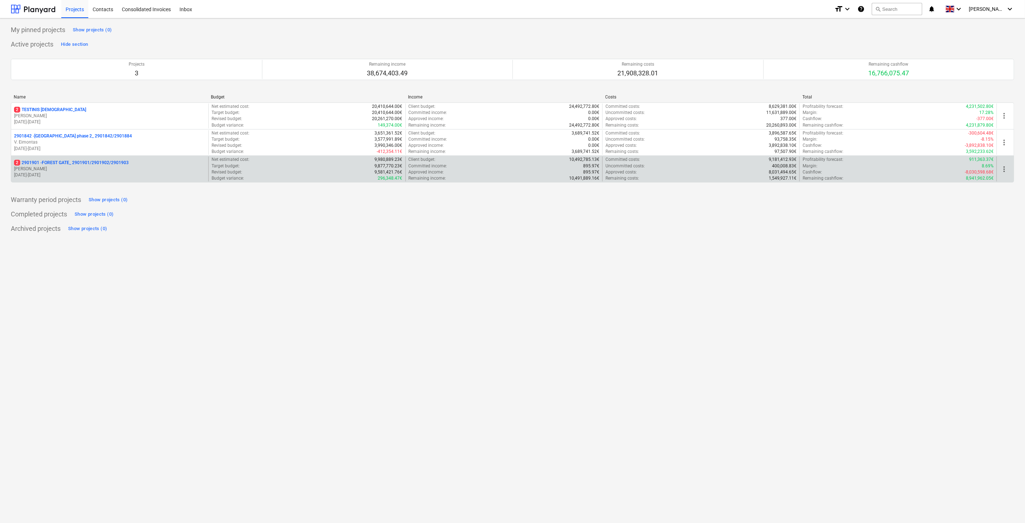
click at [106, 169] on p "[PERSON_NAME]" at bounding box center [109, 169] width 191 height 6
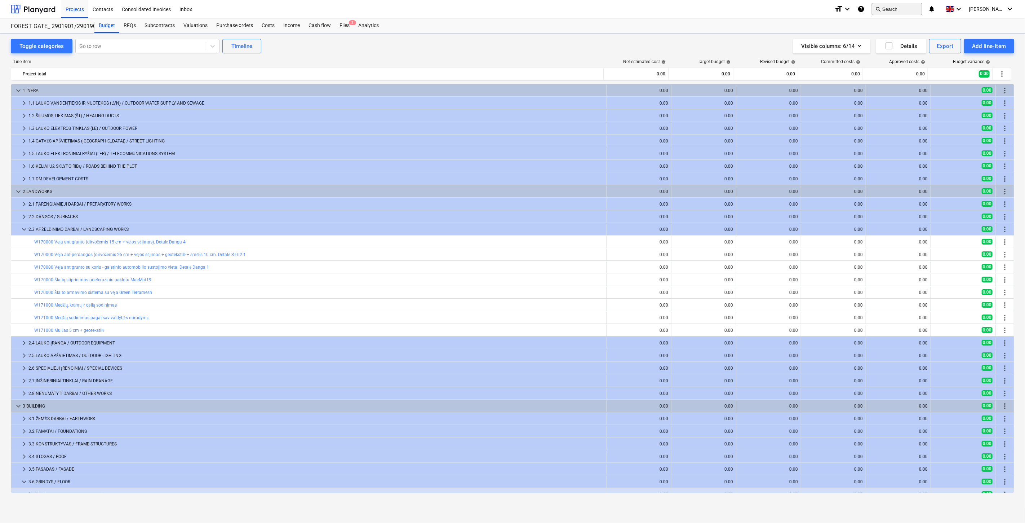
scroll to position [147, 0]
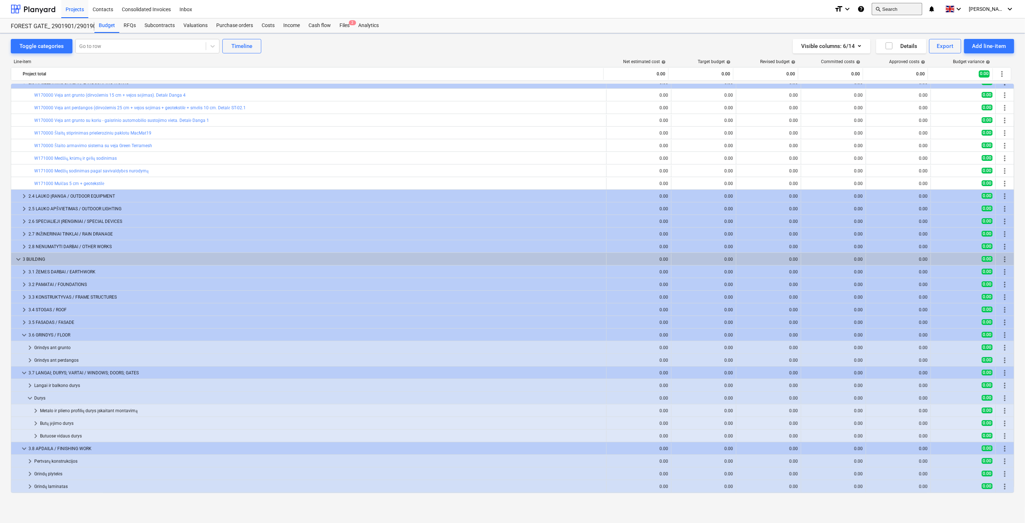
click at [913, 9] on button "search Search" at bounding box center [897, 9] width 50 height 12
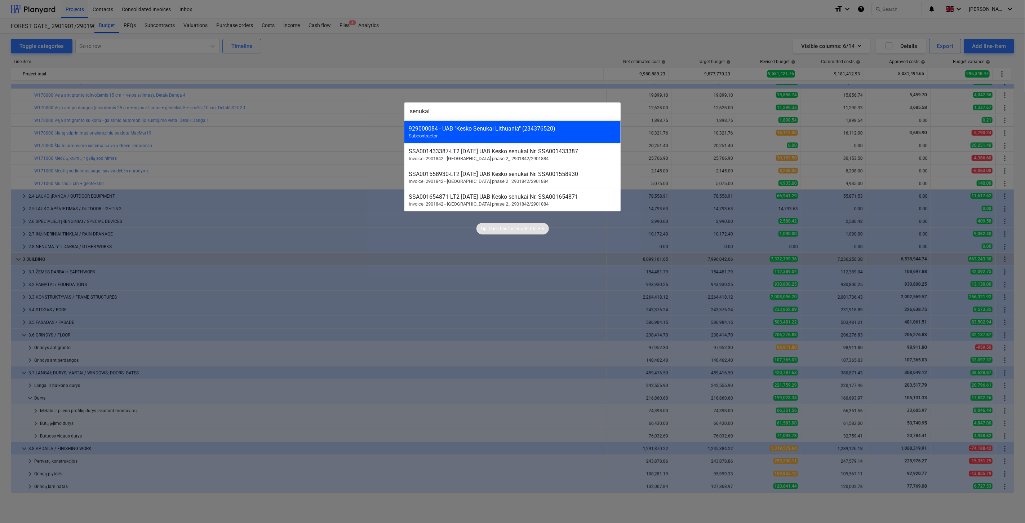
type input "senukai"
click at [500, 134] on div "929000084 - UAB "Kesko Senukai Lithuania" (234376520) Subcontractor" at bounding box center [512, 131] width 216 height 23
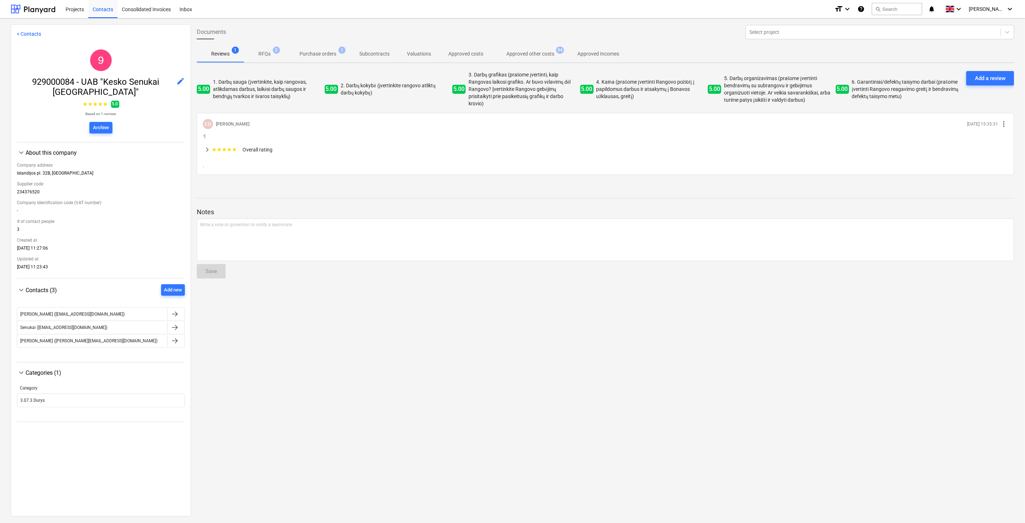
click at [545, 56] on p "Approved other costs" at bounding box center [530, 54] width 48 height 8
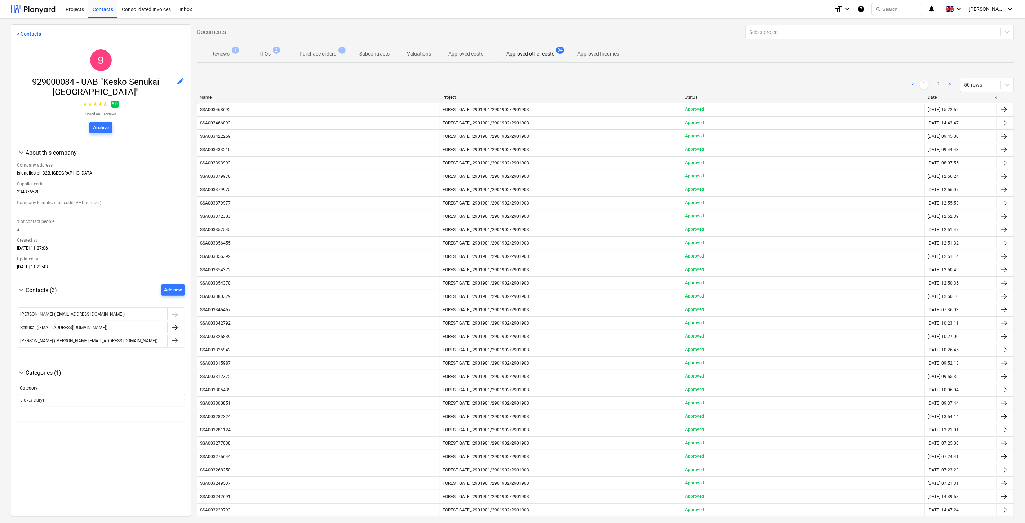
click at [309, 51] on p "Purchase orders" at bounding box center [317, 54] width 37 height 8
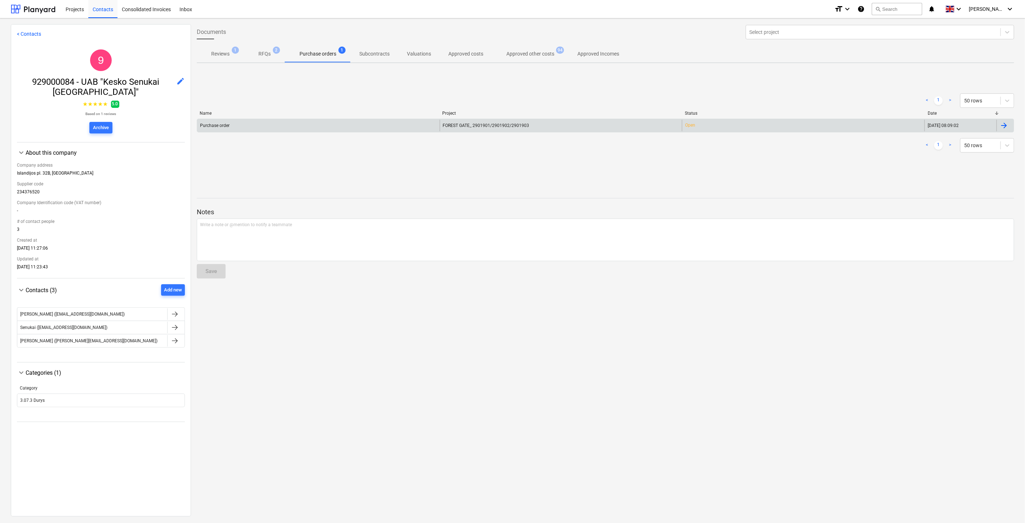
click at [336, 125] on div "Purchase order" at bounding box center [318, 126] width 243 height 12
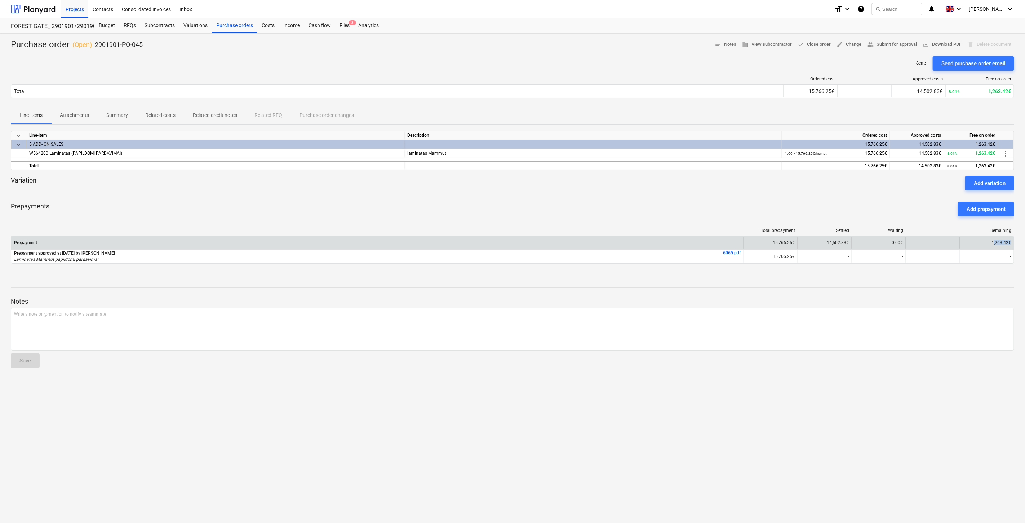
drag, startPoint x: 1010, startPoint y: 243, endPoint x: 994, endPoint y: 243, distance: 16.2
click at [994, 243] on div "1,263.42€" at bounding box center [987, 243] width 54 height 12
click at [984, 243] on div "1,263.42€" at bounding box center [987, 243] width 54 height 12
drag, startPoint x: 992, startPoint y: 243, endPoint x: 1008, endPoint y: 242, distance: 15.9
click at [1008, 242] on div "1,263.42€" at bounding box center [987, 243] width 54 height 12
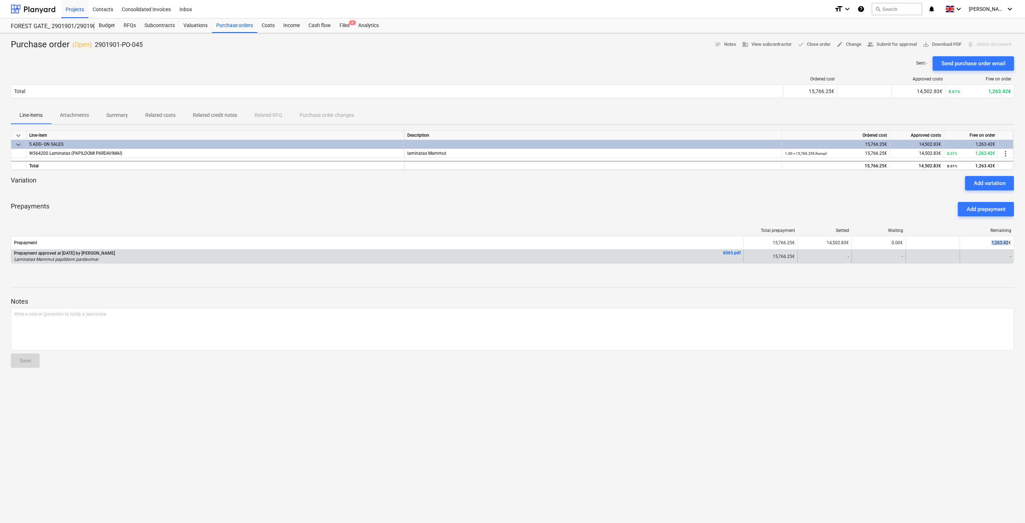
copy div "1,263.42"
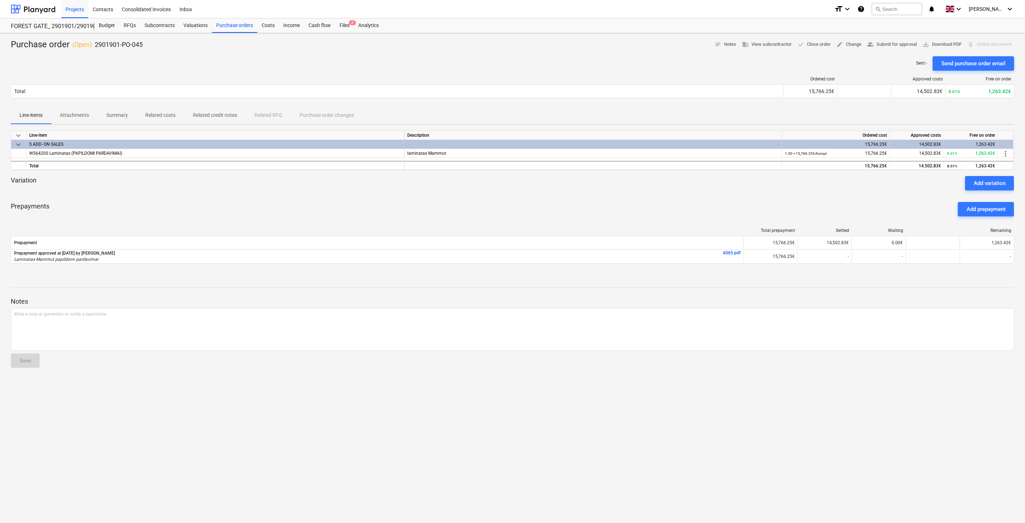
click at [866, 199] on div "Prepayments Add prepayment" at bounding box center [512, 209] width 1003 height 26
